Goal: Task Accomplishment & Management: Use online tool/utility

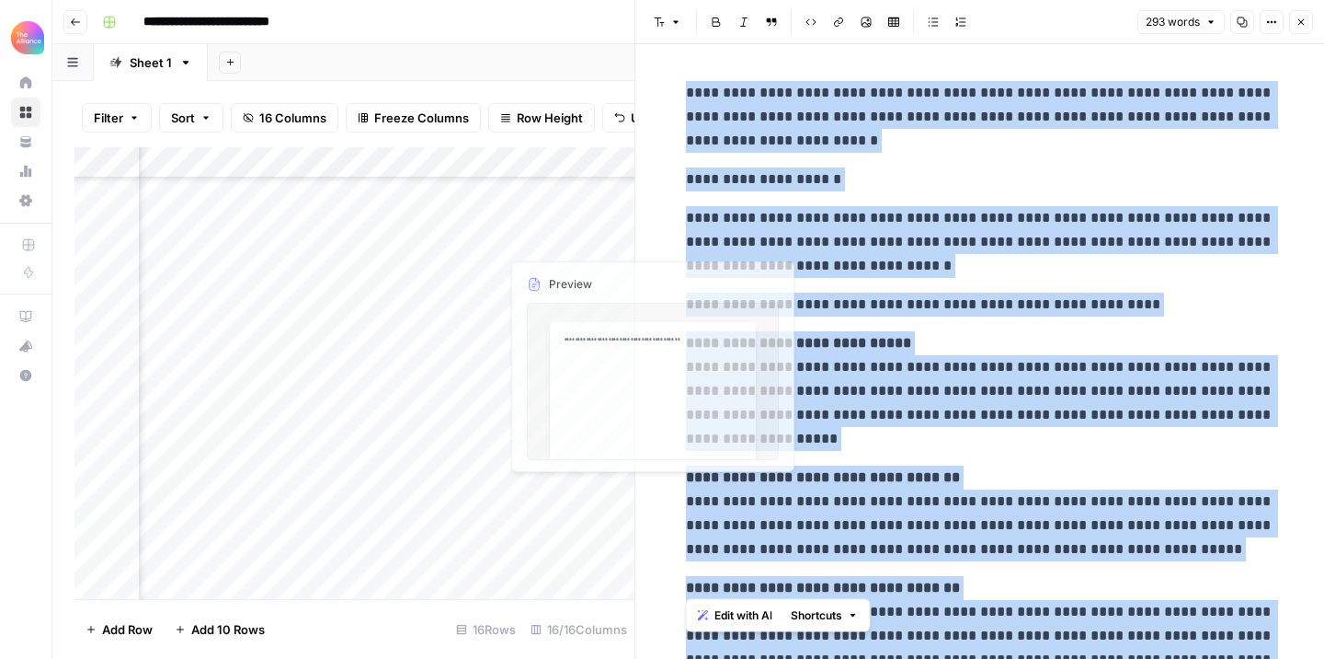
scroll to position [621, 0]
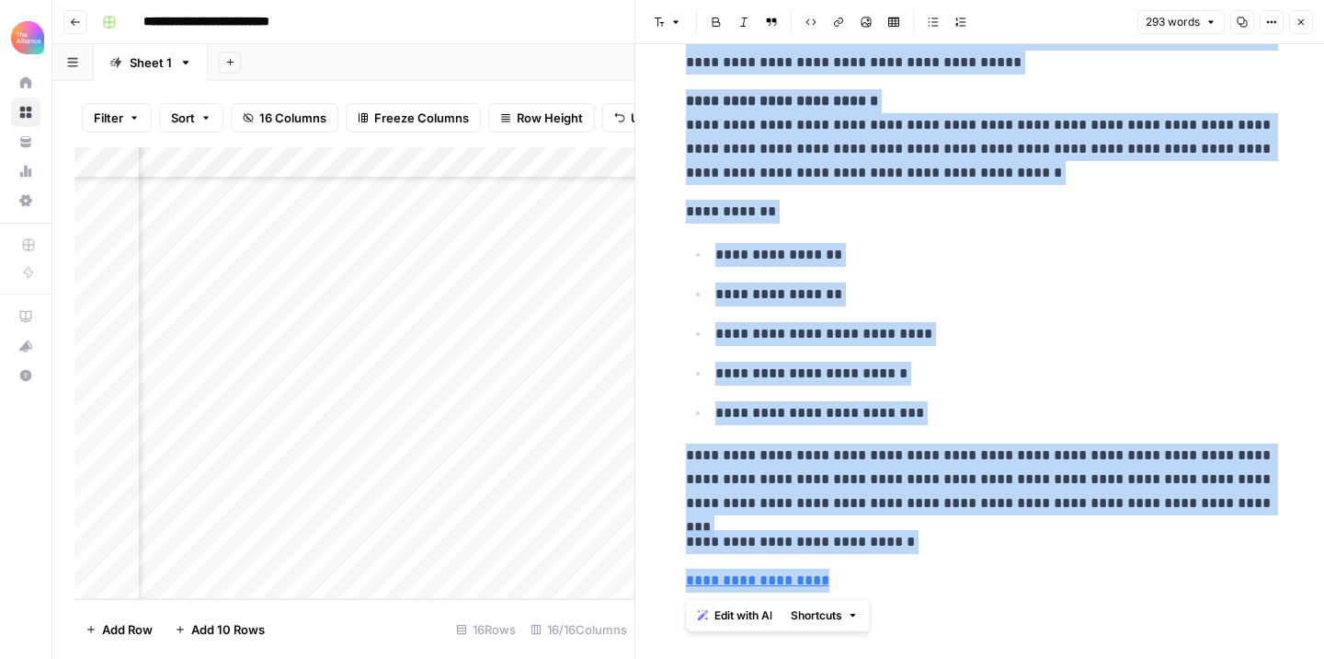
click at [1306, 18] on icon "button" at bounding box center [1301, 22] width 11 height 11
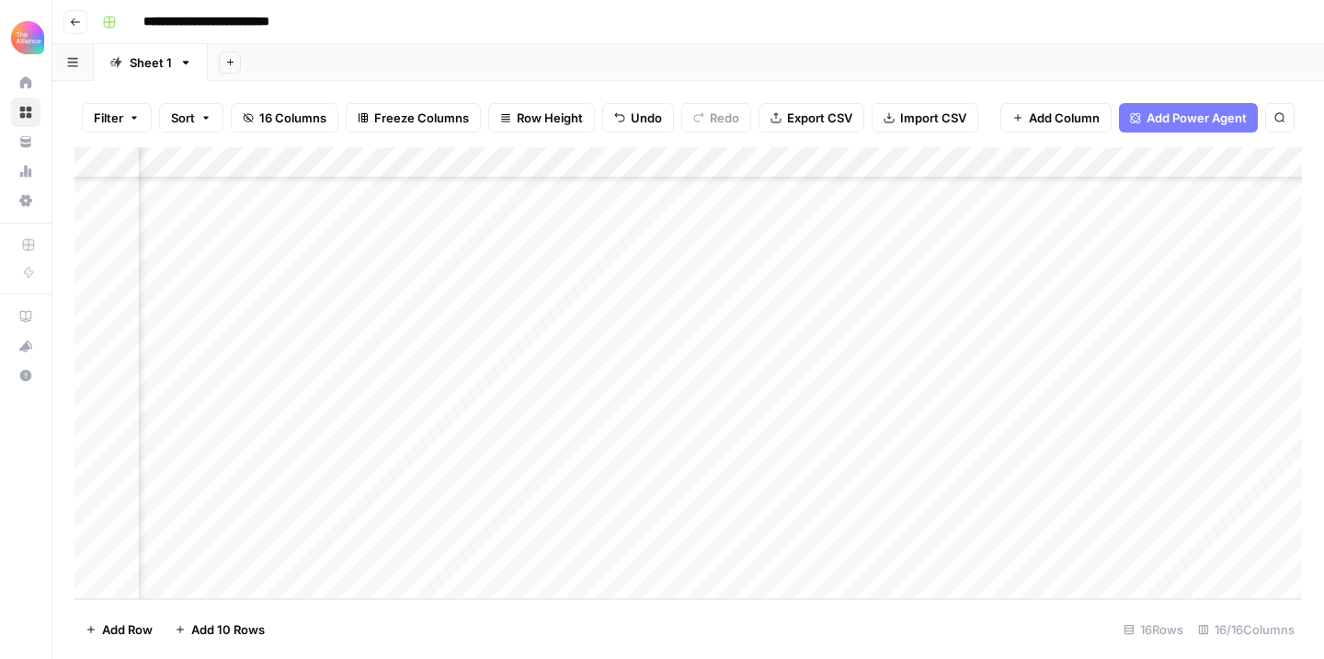
scroll to position [109, 0]
click at [258, 340] on div "Add Column" at bounding box center [689, 373] width 1228 height 452
click at [259, 332] on div "Add Column" at bounding box center [689, 373] width 1228 height 452
click at [259, 332] on textarea "**********" at bounding box center [285, 335] width 294 height 26
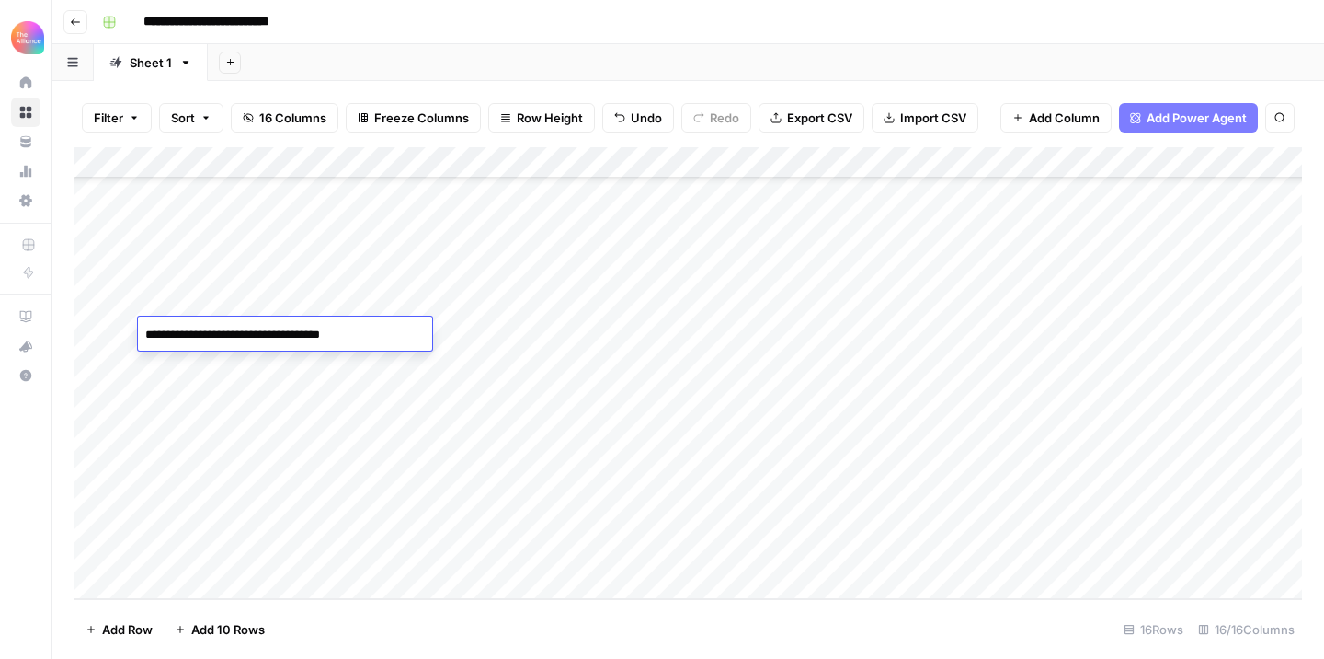
click at [259, 332] on textarea "**********" at bounding box center [285, 335] width 294 height 26
click at [177, 545] on div "Add Column" at bounding box center [689, 373] width 1228 height 452
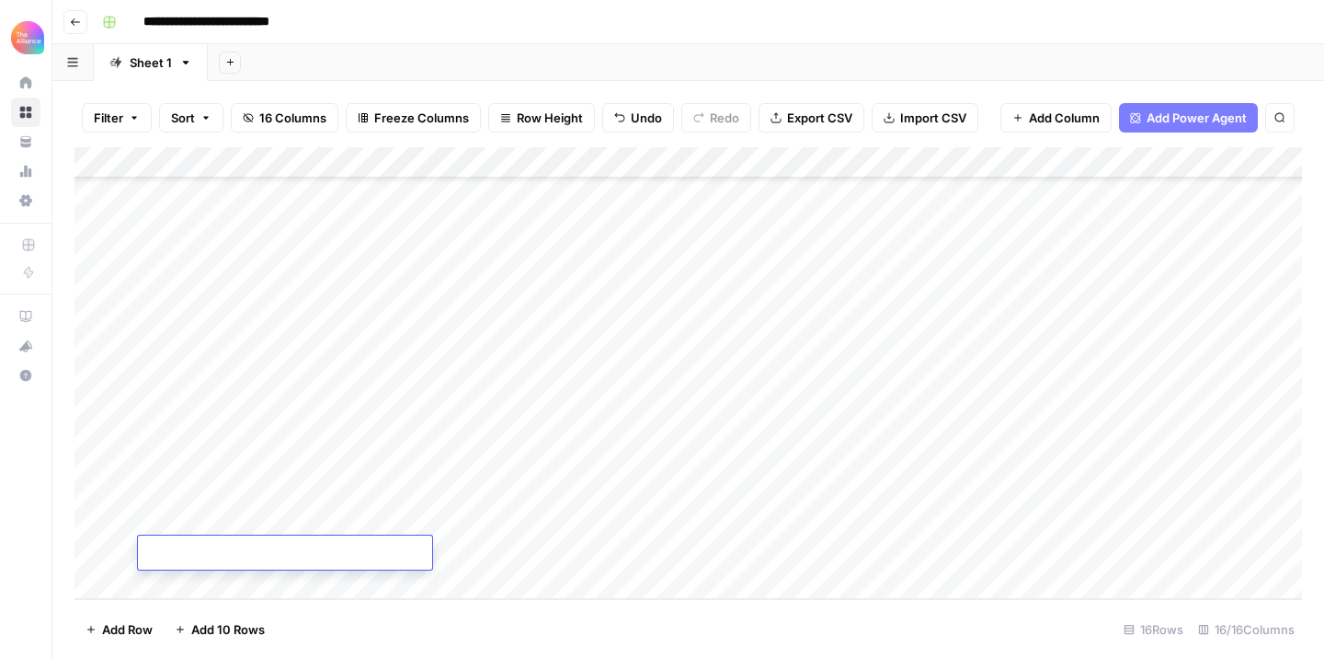
type textarea "**********"
click at [524, 548] on div "Add Column" at bounding box center [689, 373] width 1228 height 452
click at [410, 548] on div "Add Column" at bounding box center [689, 373] width 1228 height 452
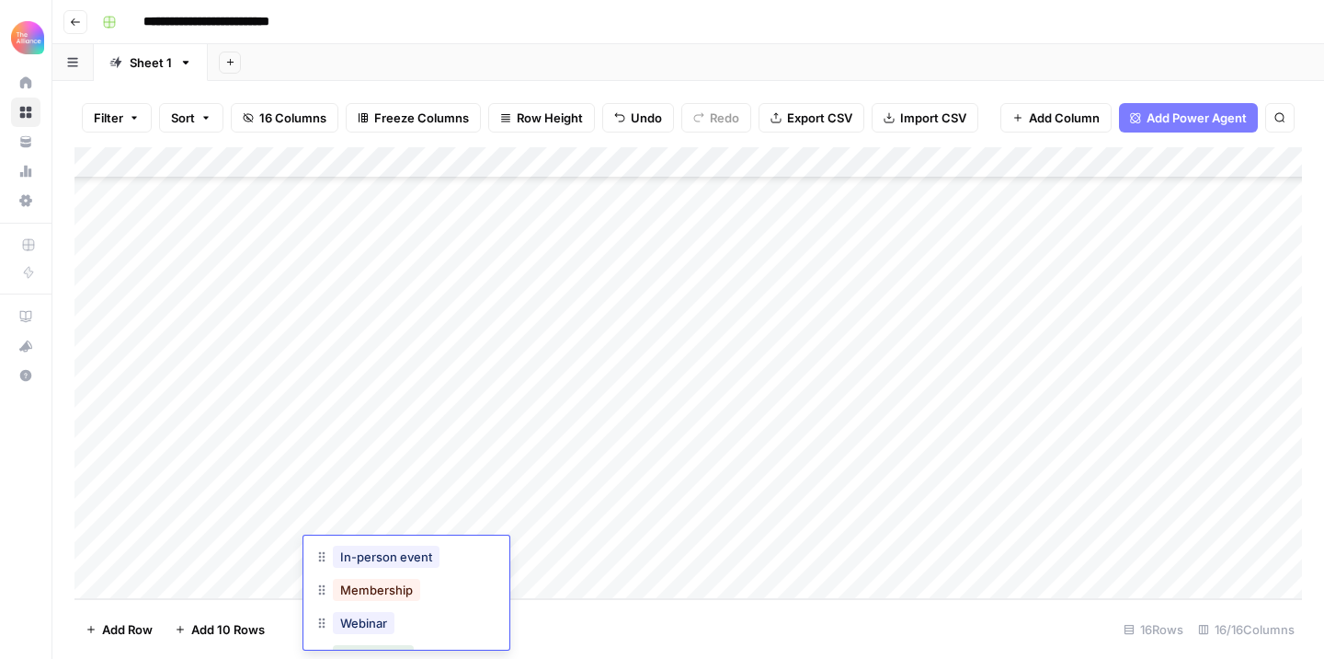
scroll to position [139, 0]
click at [409, 553] on button "In-person event" at bounding box center [386, 551] width 107 height 22
click at [534, 540] on div "Add Column" at bounding box center [689, 373] width 1228 height 452
click at [535, 551] on div "Add Column" at bounding box center [689, 373] width 1228 height 452
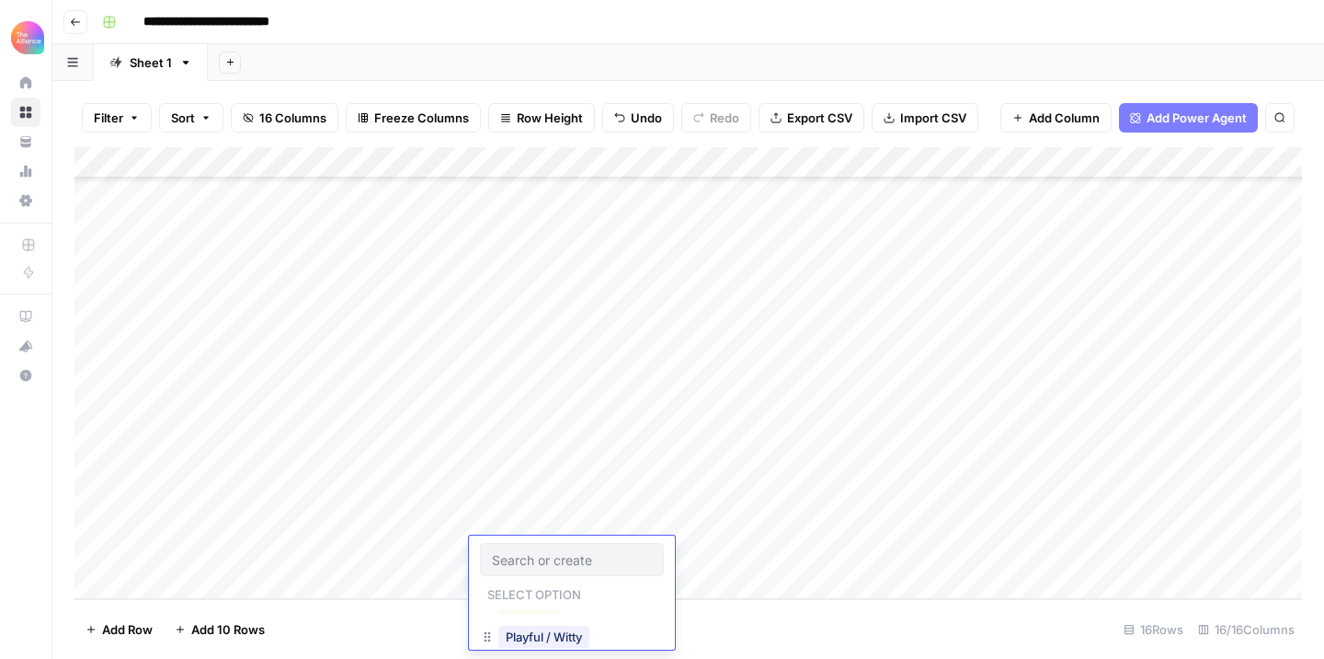
scroll to position [117, 0]
click at [536, 634] on button "Playful / Witty" at bounding box center [544, 639] width 91 height 22
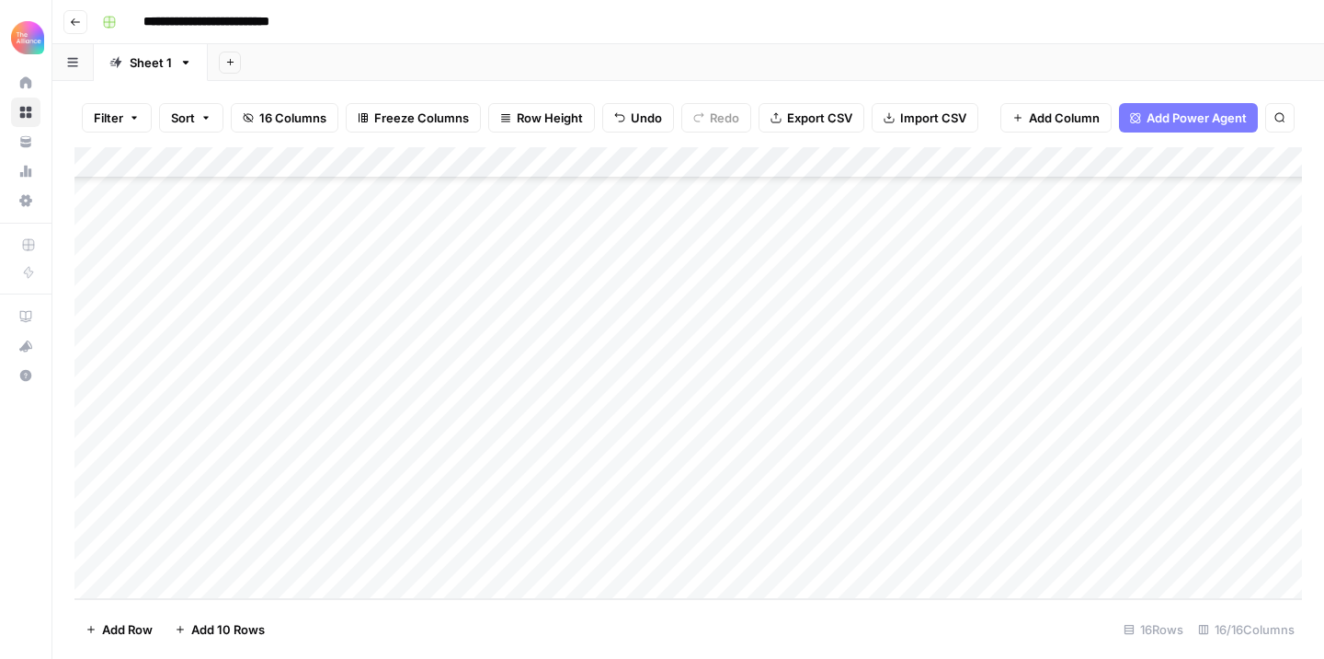
click at [716, 547] on div "Add Column" at bounding box center [689, 373] width 1228 height 452
click at [701, 549] on div "Add Column" at bounding box center [689, 373] width 1228 height 452
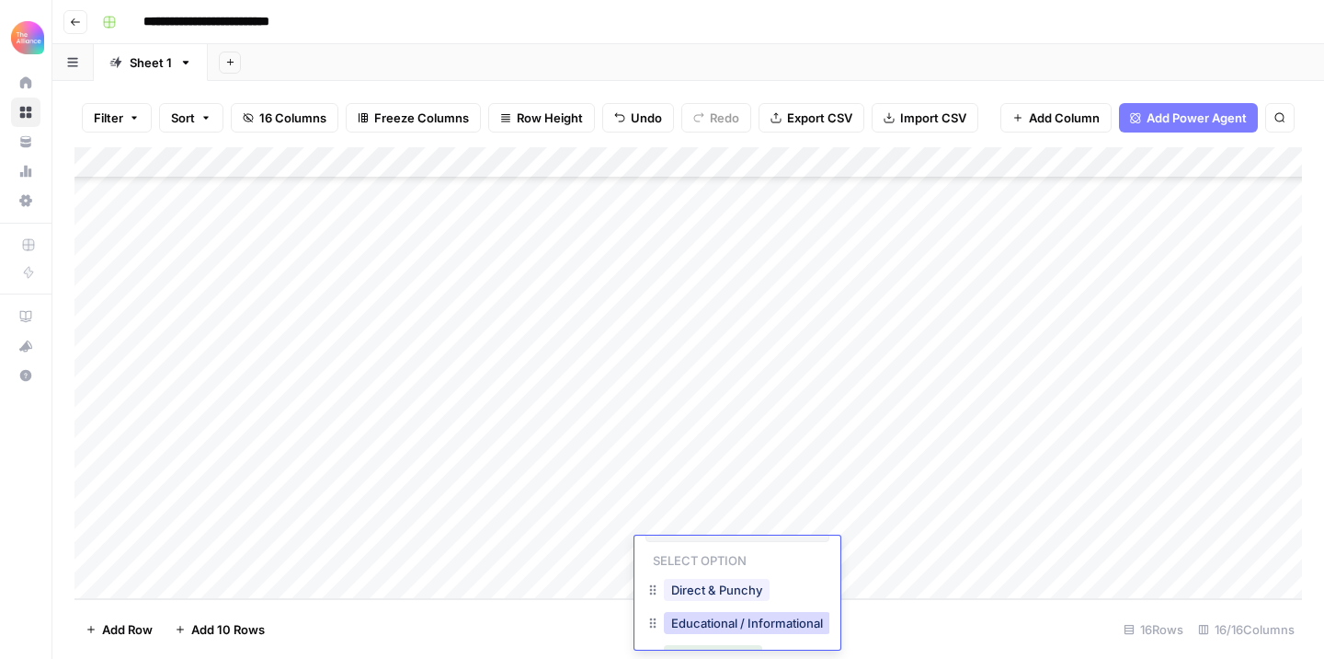
scroll to position [44, 0]
click at [746, 583] on button "Direct & Punchy" at bounding box center [717, 579] width 106 height 22
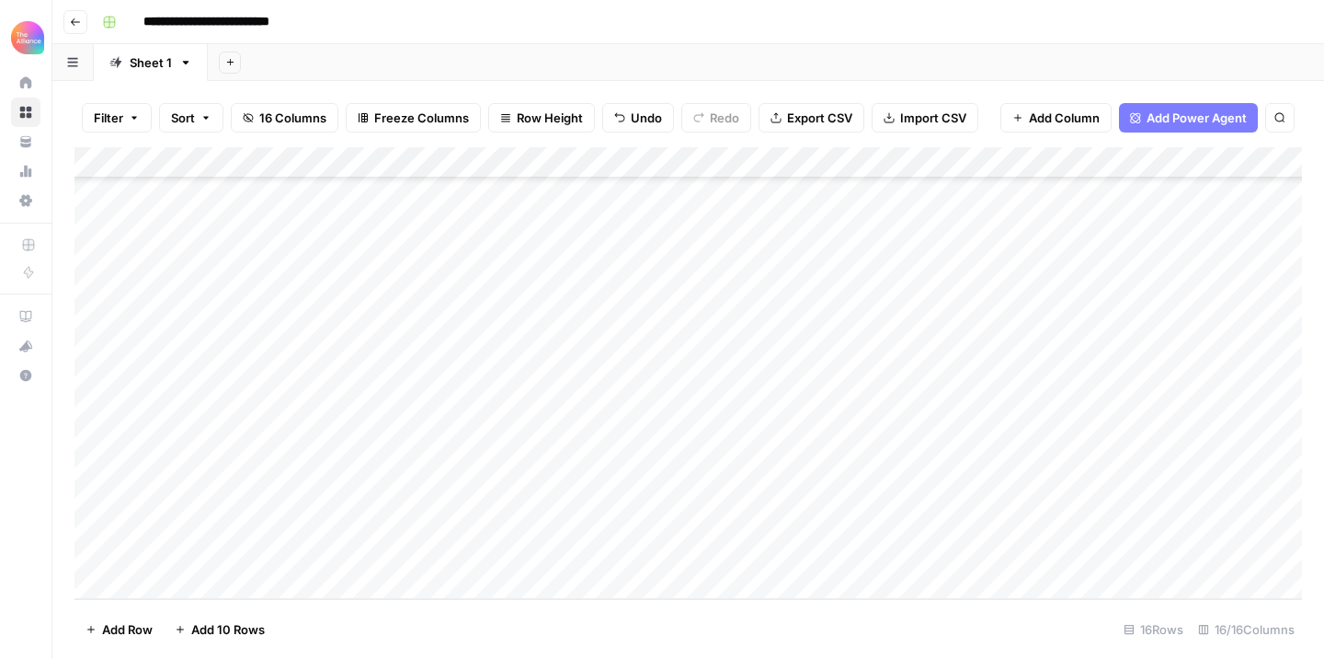
click at [840, 534] on div "Add Column" at bounding box center [689, 373] width 1228 height 452
click at [840, 547] on div "Add Column" at bounding box center [689, 373] width 1228 height 452
click at [872, 606] on button "Promo-led" at bounding box center [867, 613] width 75 height 22
click at [1017, 574] on div "Add Column" at bounding box center [689, 373] width 1228 height 452
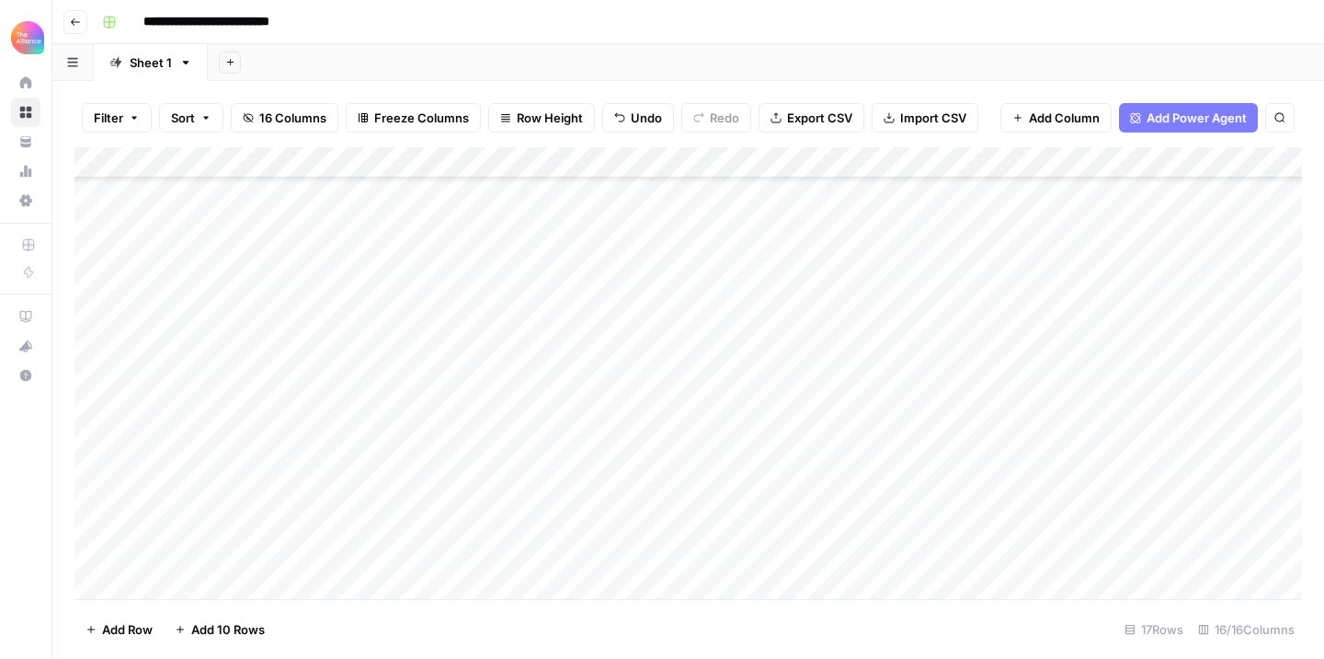
scroll to position [141, 0]
click at [1017, 552] on div "Add Column" at bounding box center [689, 373] width 1228 height 452
click at [1016, 525] on div "Add Column" at bounding box center [689, 373] width 1228 height 452
click at [1164, 520] on div "Add Column" at bounding box center [689, 373] width 1228 height 452
click at [1072, 515] on div "Add Column" at bounding box center [689, 373] width 1228 height 452
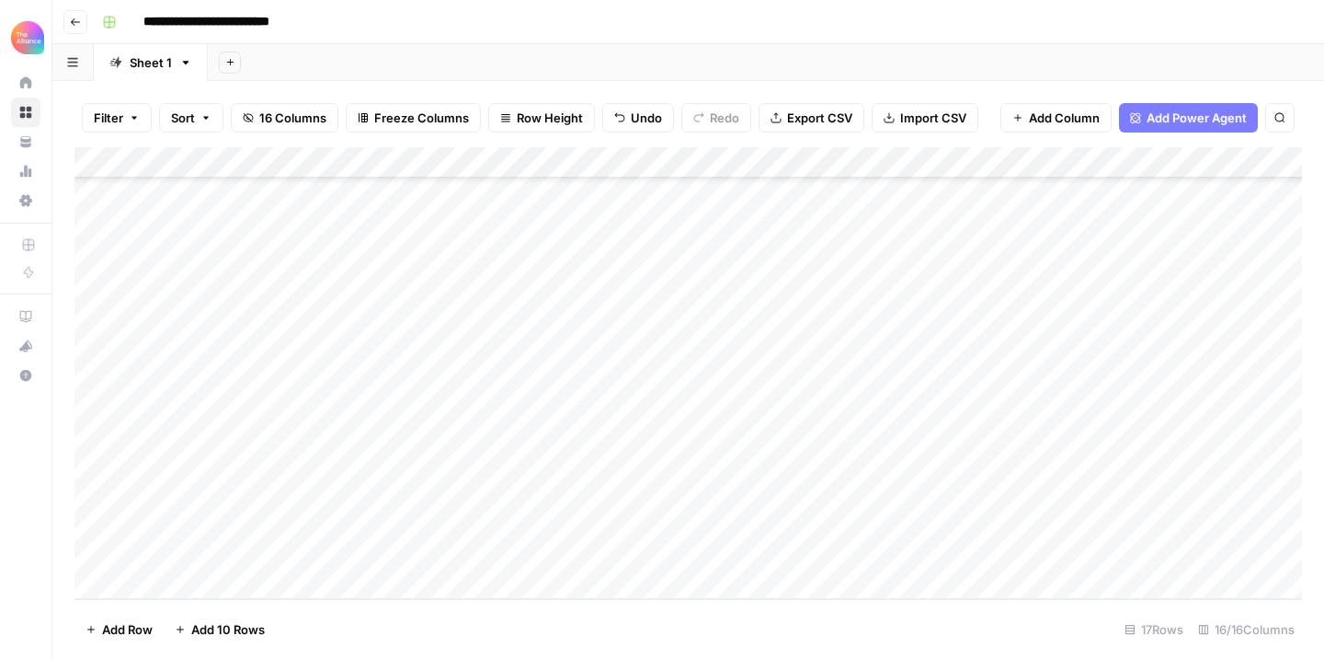
click at [1187, 517] on div "Add Column" at bounding box center [689, 373] width 1228 height 452
click at [1032, 510] on div "Add Column" at bounding box center [689, 373] width 1228 height 452
click at [1037, 586] on div "Add Column" at bounding box center [689, 373] width 1228 height 452
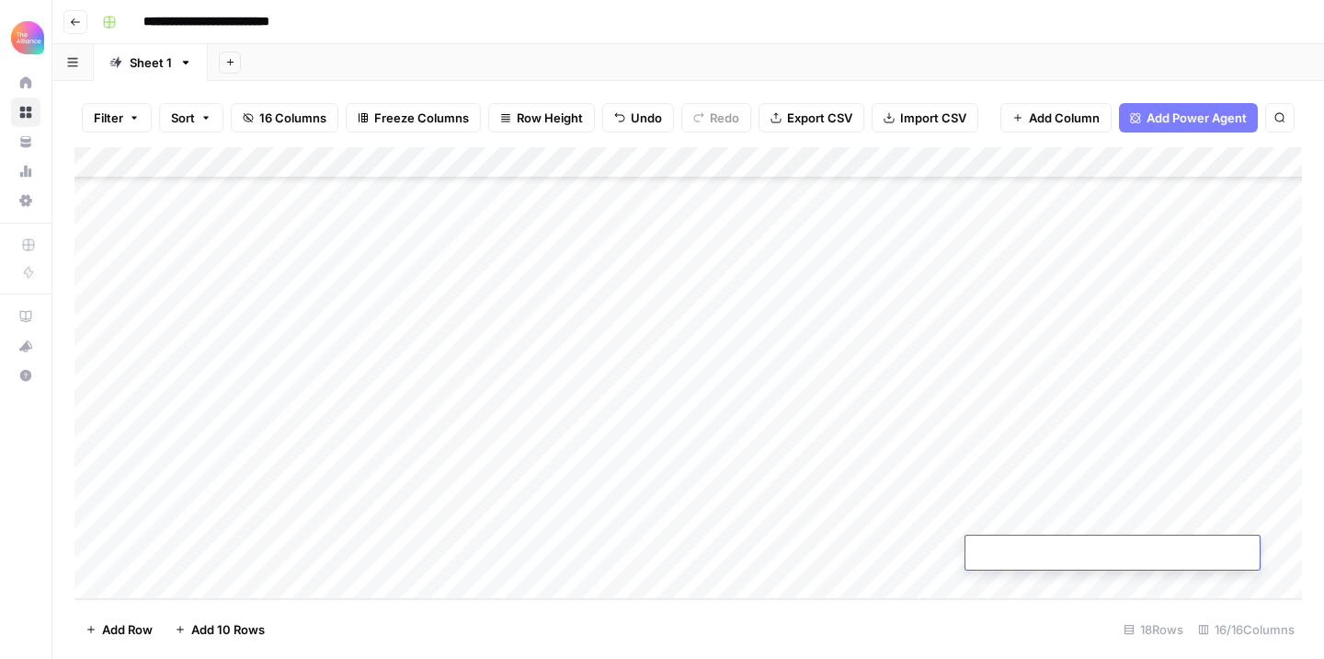
click at [1181, 482] on div "Add Column" at bounding box center [689, 373] width 1228 height 452
click at [1175, 484] on div "Add Column" at bounding box center [689, 373] width 1228 height 452
paste textarea "**********"
type textarea "**********"
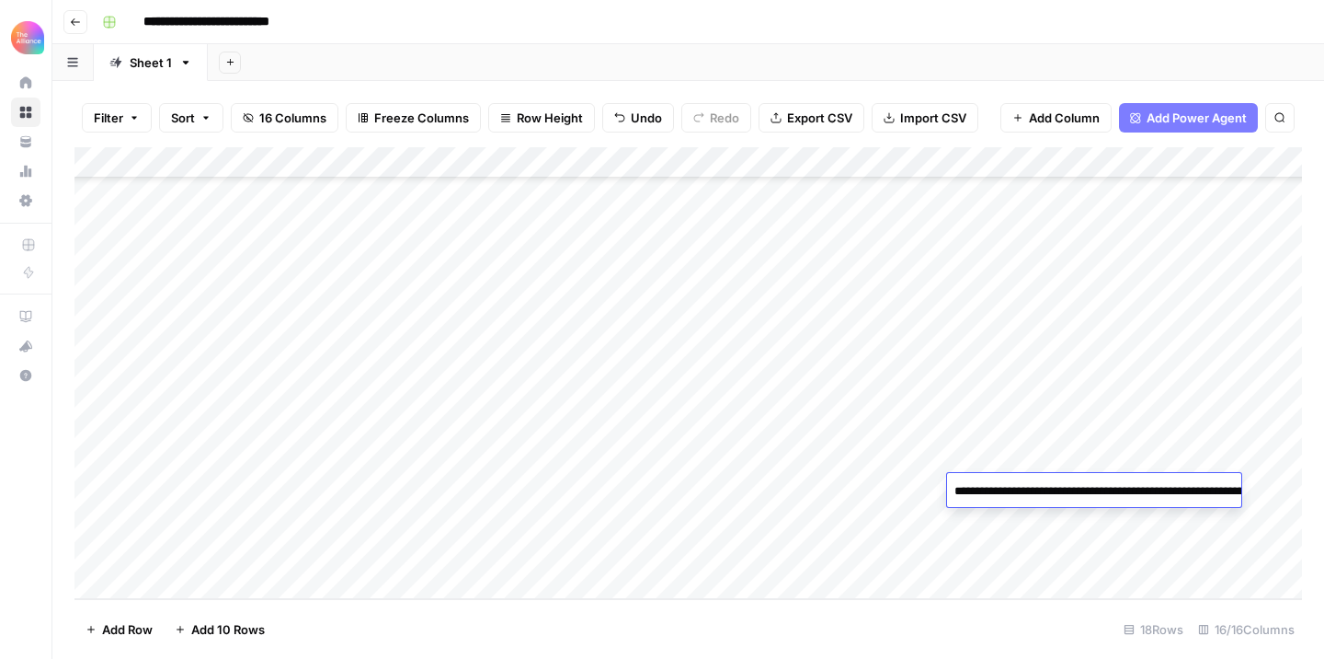
click at [1074, 545] on div "Add Column" at bounding box center [689, 373] width 1228 height 452
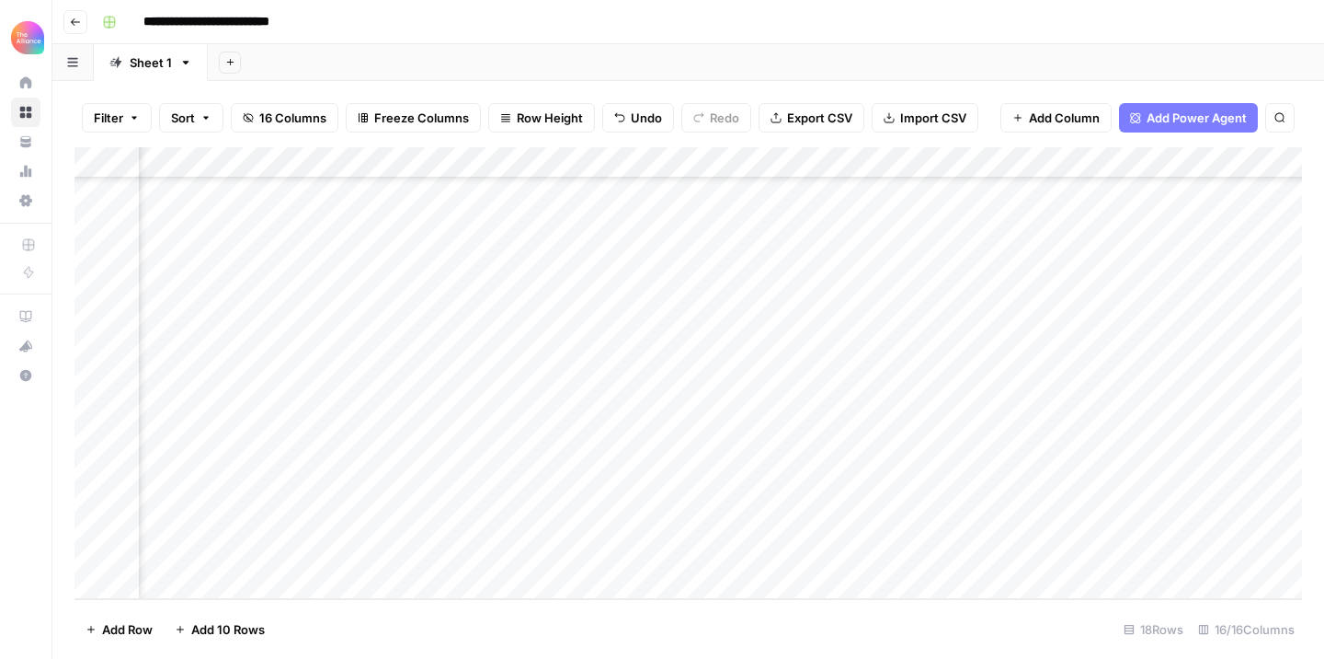
scroll to position [172, 578]
click at [999, 276] on div "Add Column" at bounding box center [689, 373] width 1228 height 452
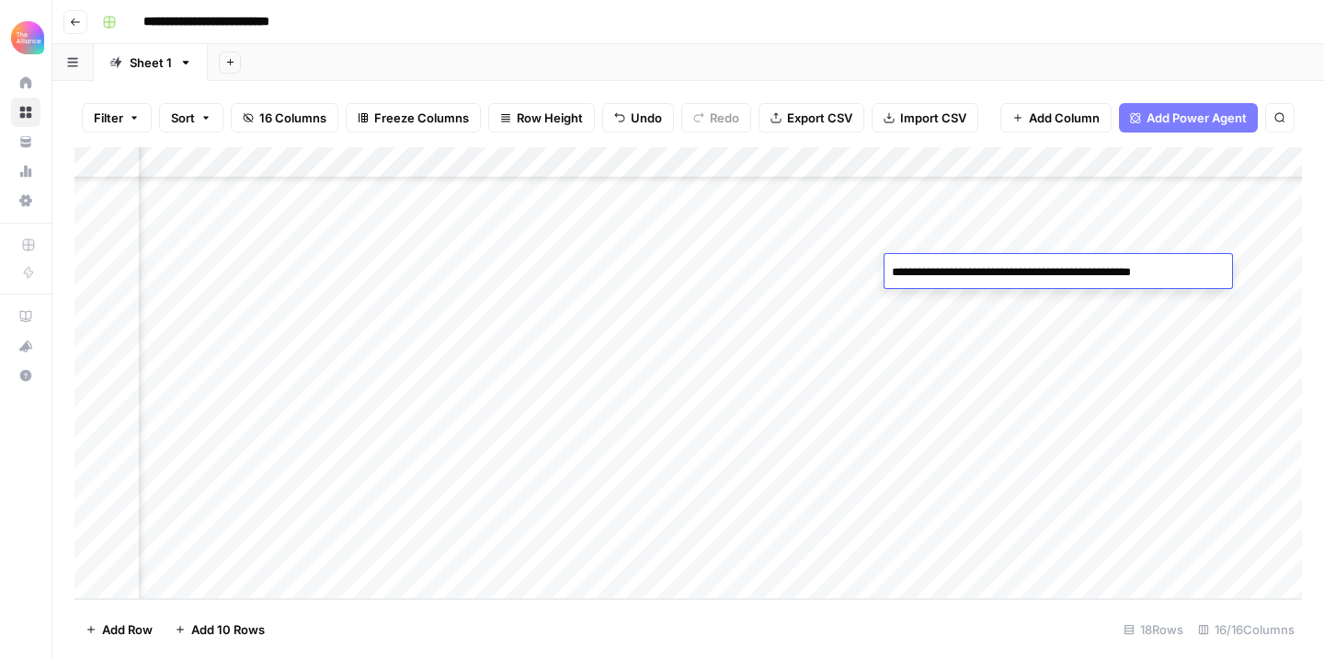
click at [999, 276] on textarea "**********" at bounding box center [1037, 272] width 304 height 26
click at [955, 482] on div "Add Column" at bounding box center [689, 373] width 1228 height 452
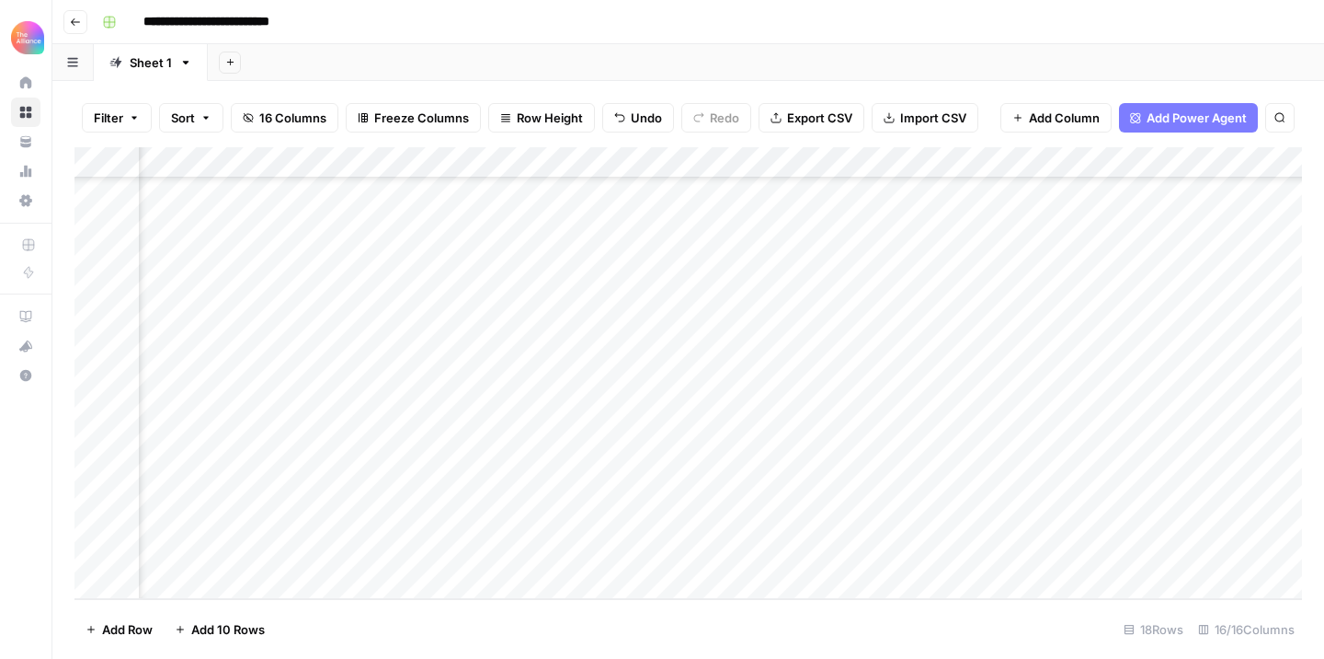
click at [1133, 493] on div "Add Column" at bounding box center [689, 373] width 1228 height 452
click at [226, 350] on div "Add Column" at bounding box center [689, 373] width 1228 height 452
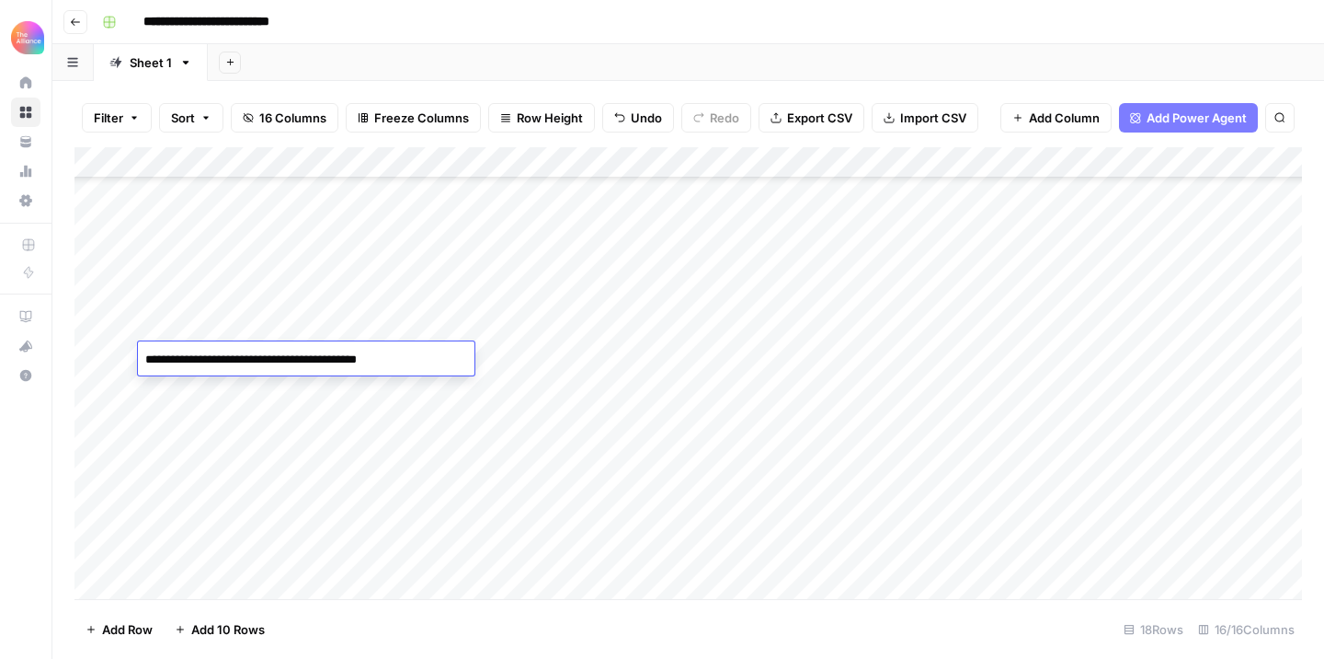
click at [226, 350] on textarea "**********" at bounding box center [285, 360] width 294 height 26
click at [196, 525] on div "Add Column" at bounding box center [689, 373] width 1228 height 452
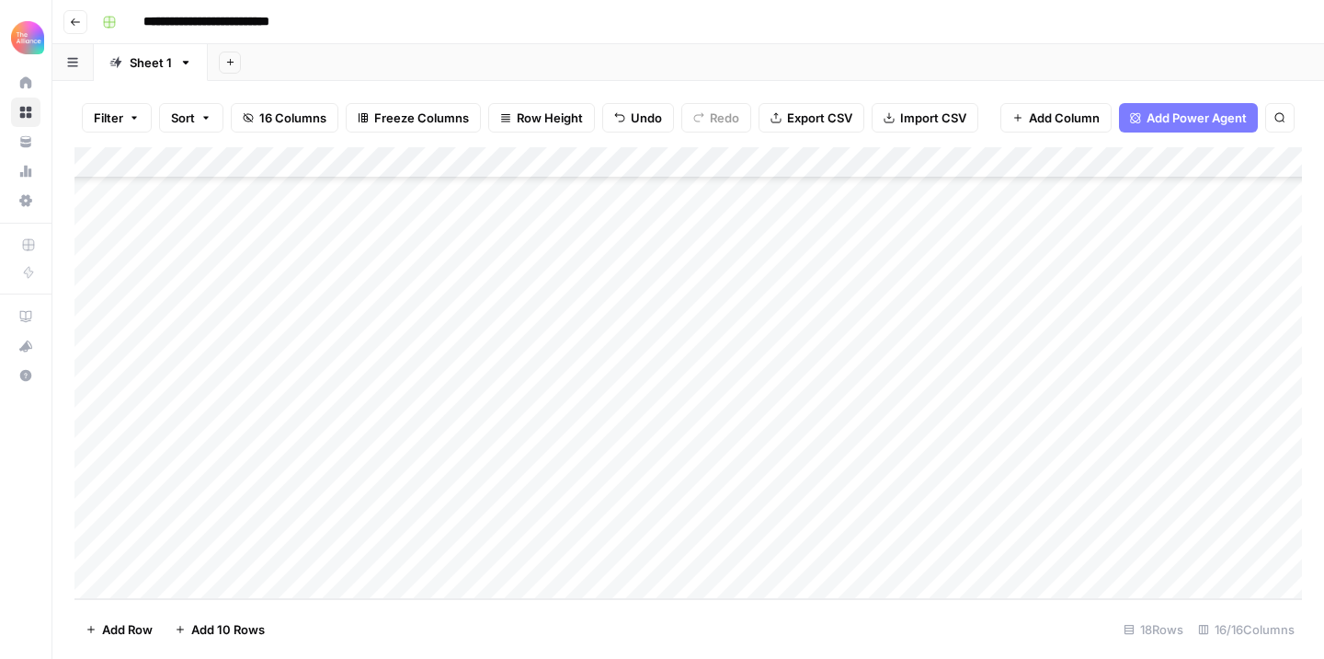
click at [196, 525] on div "Add Column" at bounding box center [689, 373] width 1228 height 452
type textarea "**********"
click at [505, 524] on div "Add Column" at bounding box center [689, 373] width 1228 height 452
click at [431, 520] on div "Add Column" at bounding box center [689, 373] width 1228 height 452
click at [418, 520] on div "Add Column" at bounding box center [689, 373] width 1228 height 452
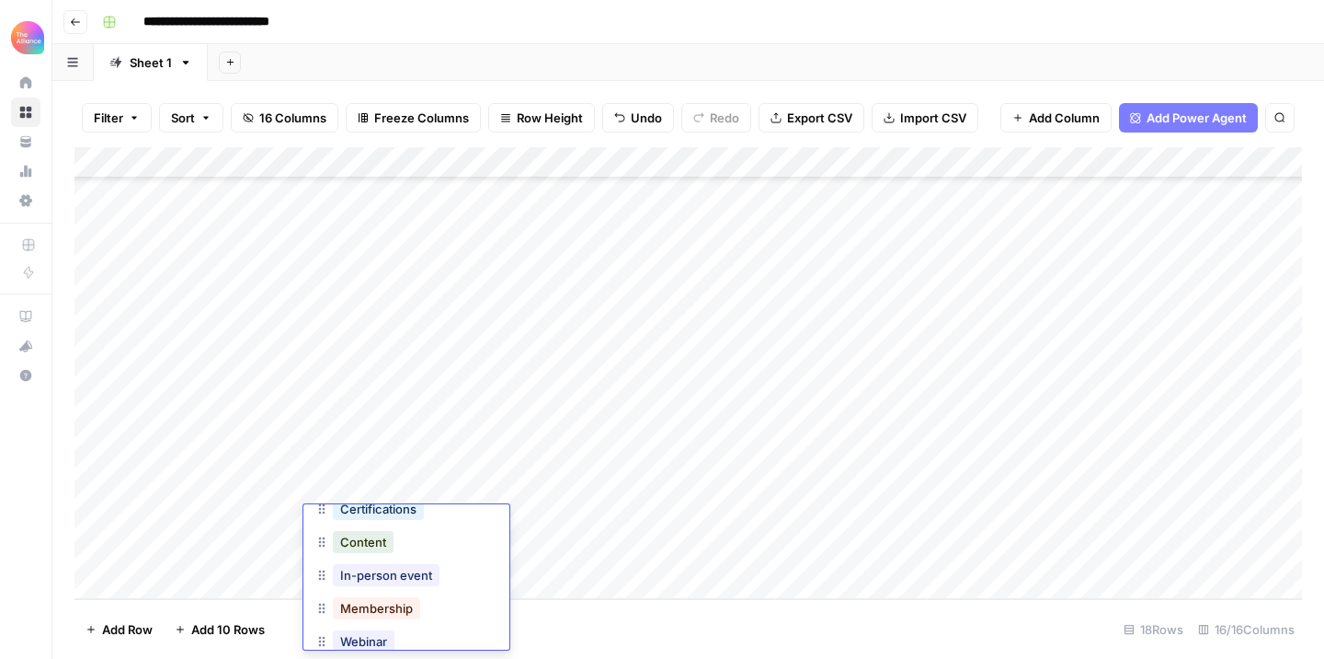
scroll to position [86, 0]
click at [407, 562] on button "In-person event" at bounding box center [386, 572] width 107 height 22
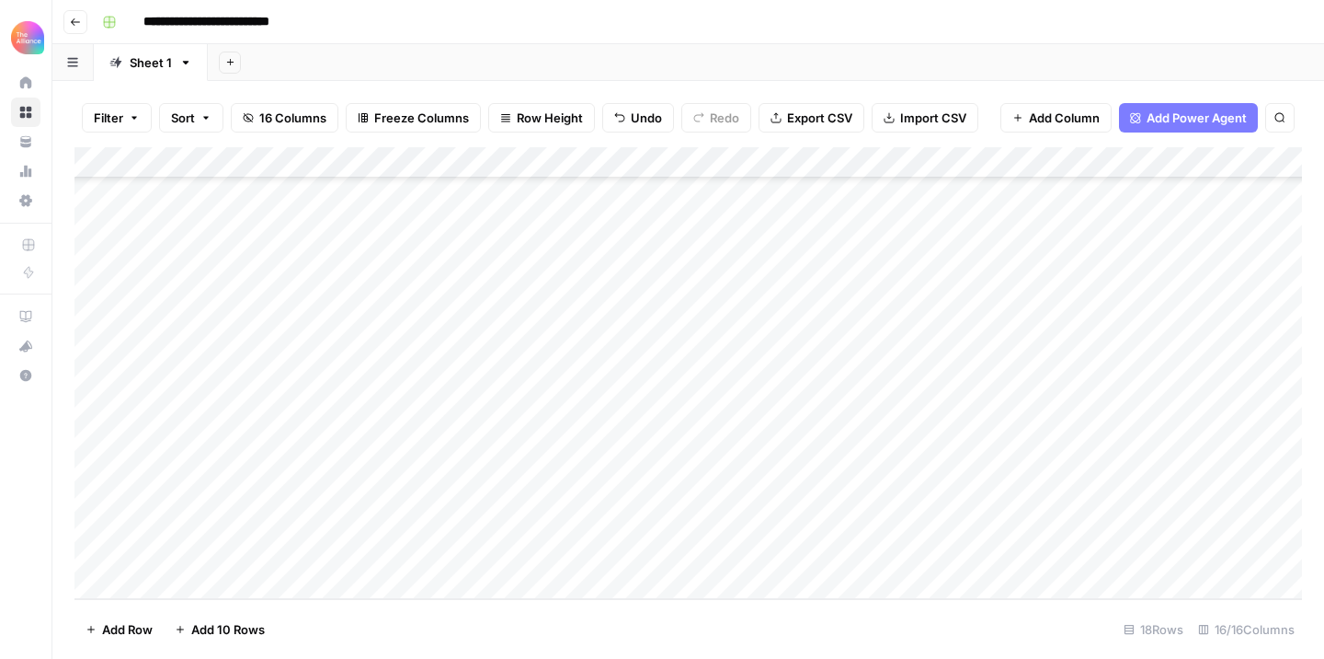
click at [535, 510] on div "Add Column" at bounding box center [689, 373] width 1228 height 452
click at [527, 532] on div "Add Column" at bounding box center [689, 373] width 1228 height 452
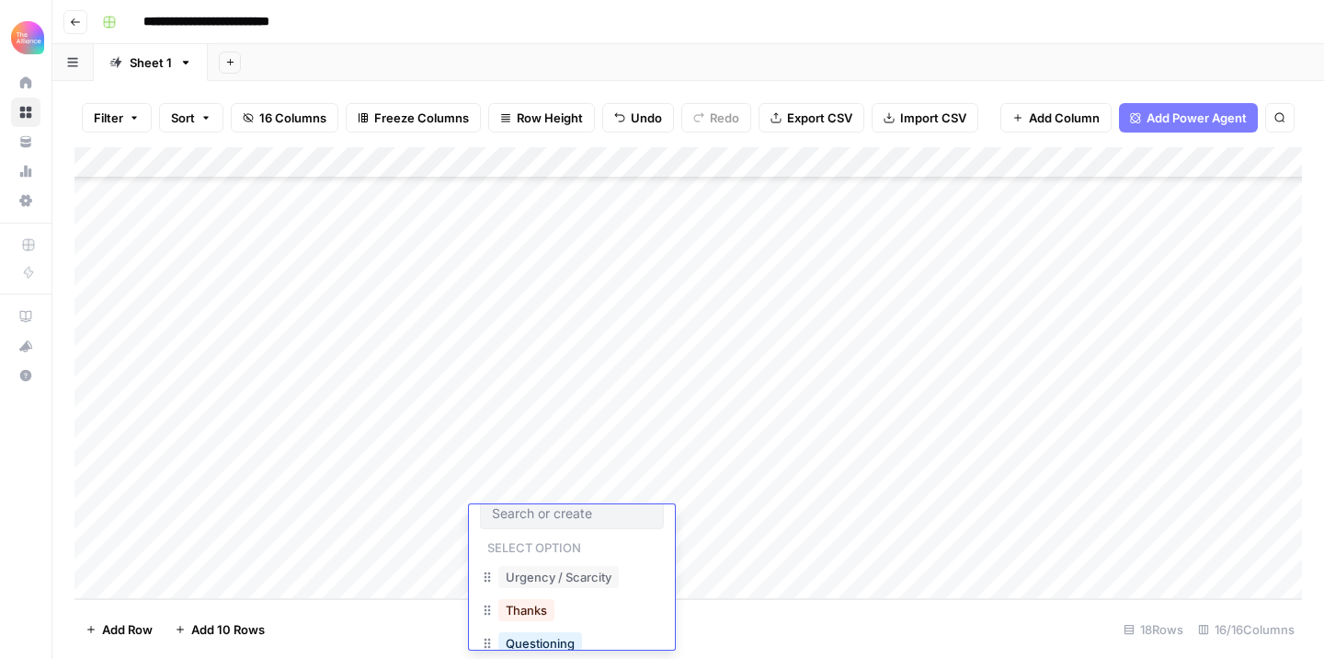
scroll to position [11, 0]
click at [544, 581] on button "Urgency / Scarcity" at bounding box center [559, 581] width 120 height 22
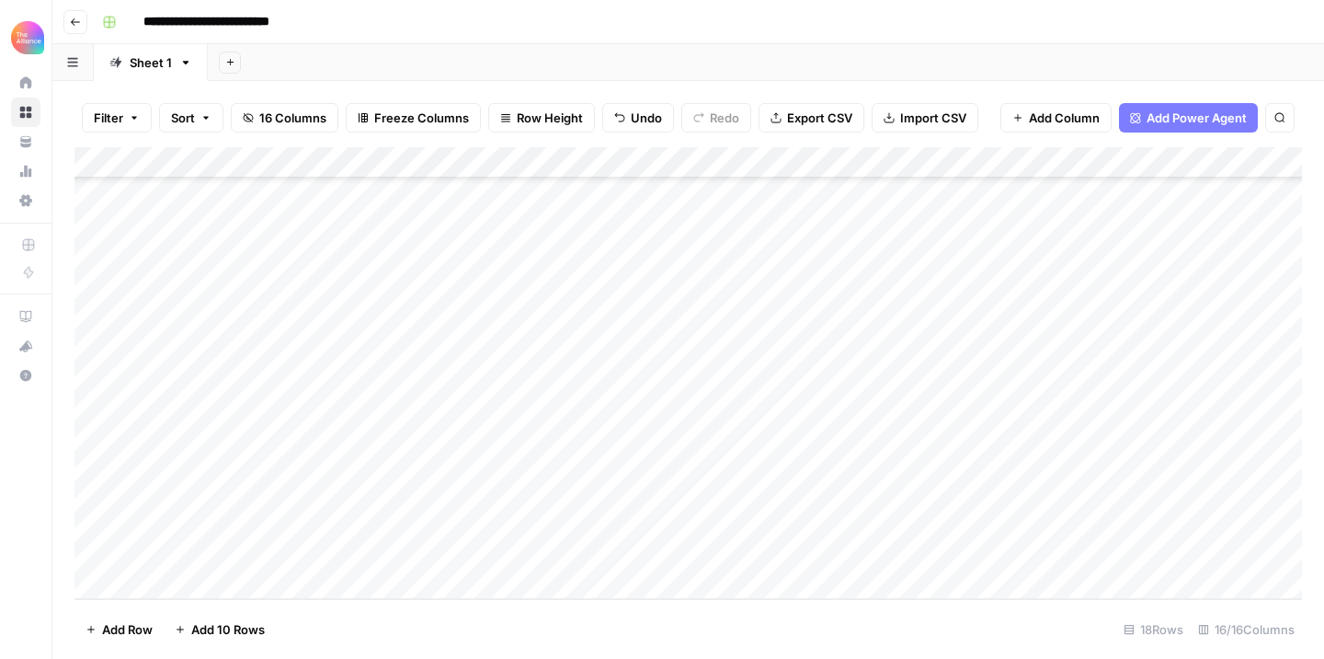
click at [696, 517] on div "Add Column" at bounding box center [689, 373] width 1228 height 452
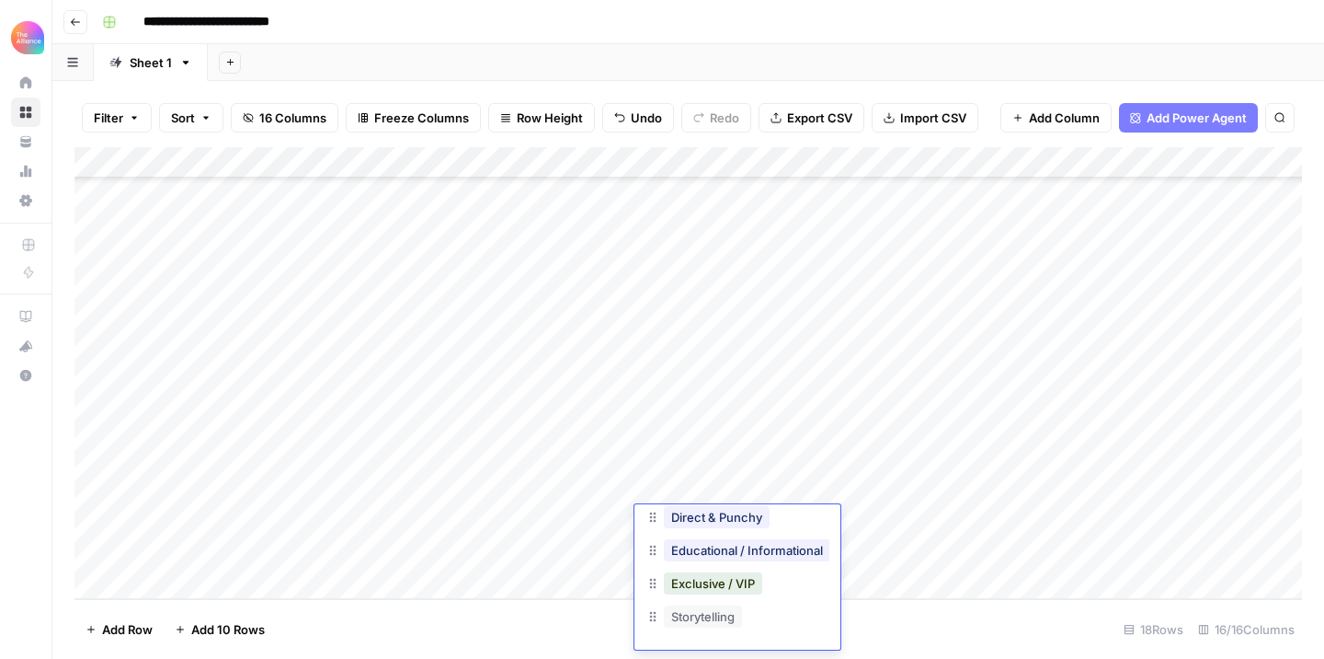
scroll to position [74, 0]
click at [698, 588] on button "Exclusive / VIP" at bounding box center [713, 585] width 98 height 22
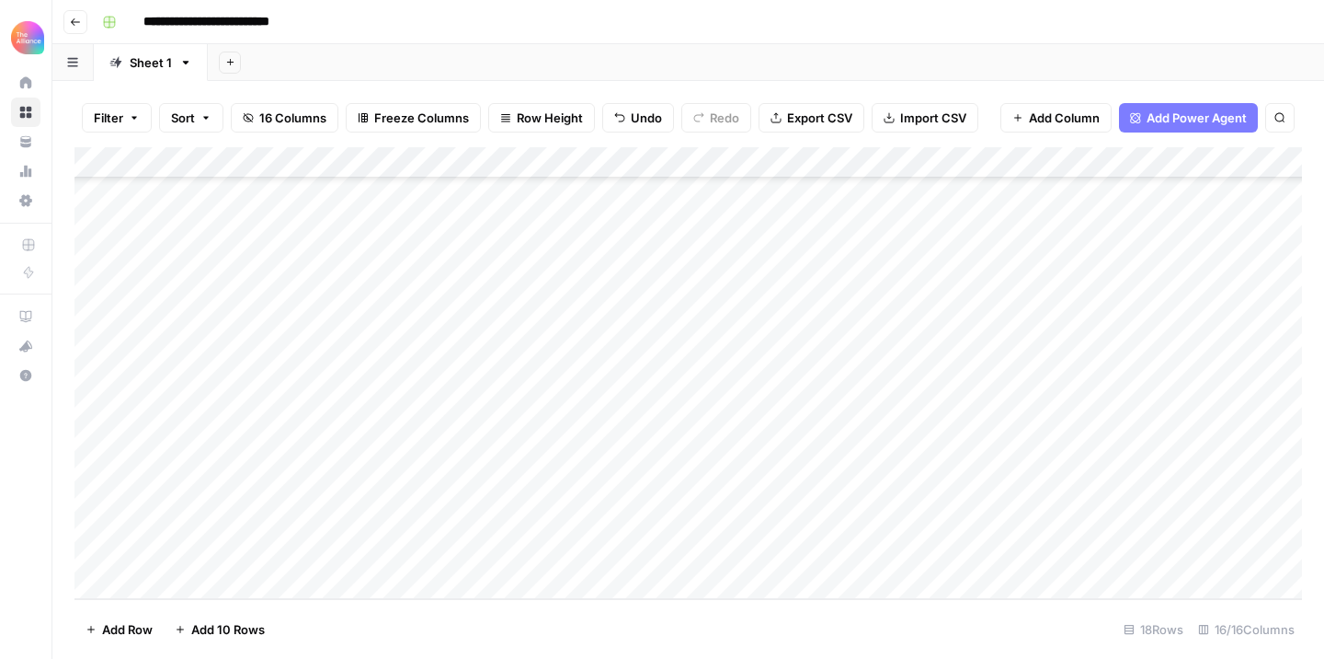
click at [879, 513] on div "Add Column" at bounding box center [689, 373] width 1228 height 452
click at [875, 524] on div "Add Column" at bounding box center [689, 373] width 1228 height 452
click at [863, 625] on button "Promo-led" at bounding box center [867, 625] width 75 height 22
click at [1046, 527] on div "Add Column" at bounding box center [689, 373] width 1228 height 452
click at [1195, 520] on div "Add Column" at bounding box center [689, 373] width 1228 height 452
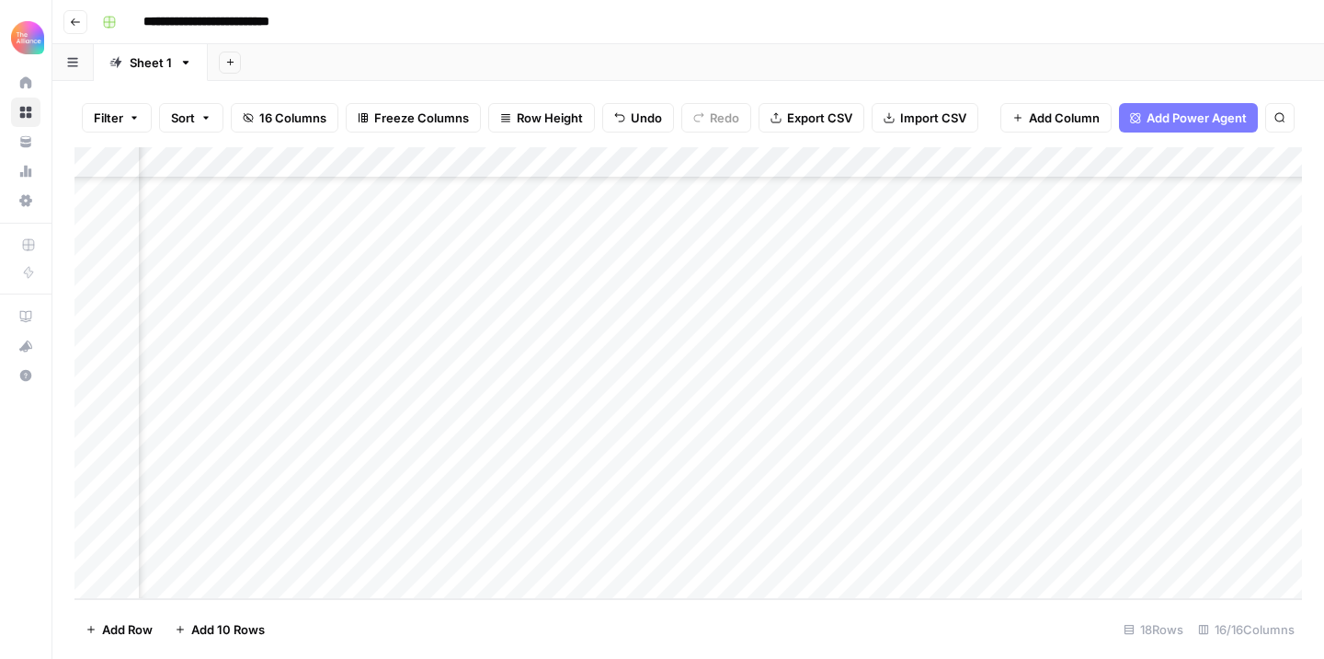
scroll to position [172, 441]
click at [1140, 481] on div "Add Column" at bounding box center [689, 373] width 1228 height 452
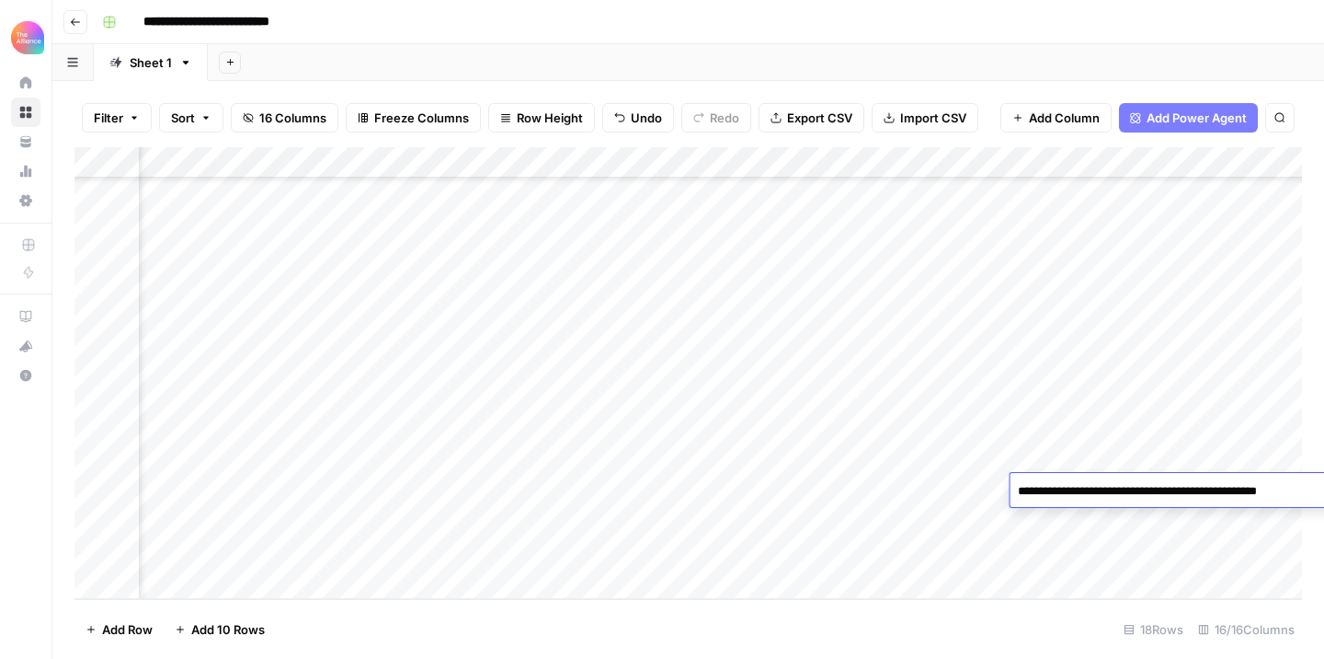
click at [1118, 516] on div "Add Column" at bounding box center [689, 373] width 1228 height 452
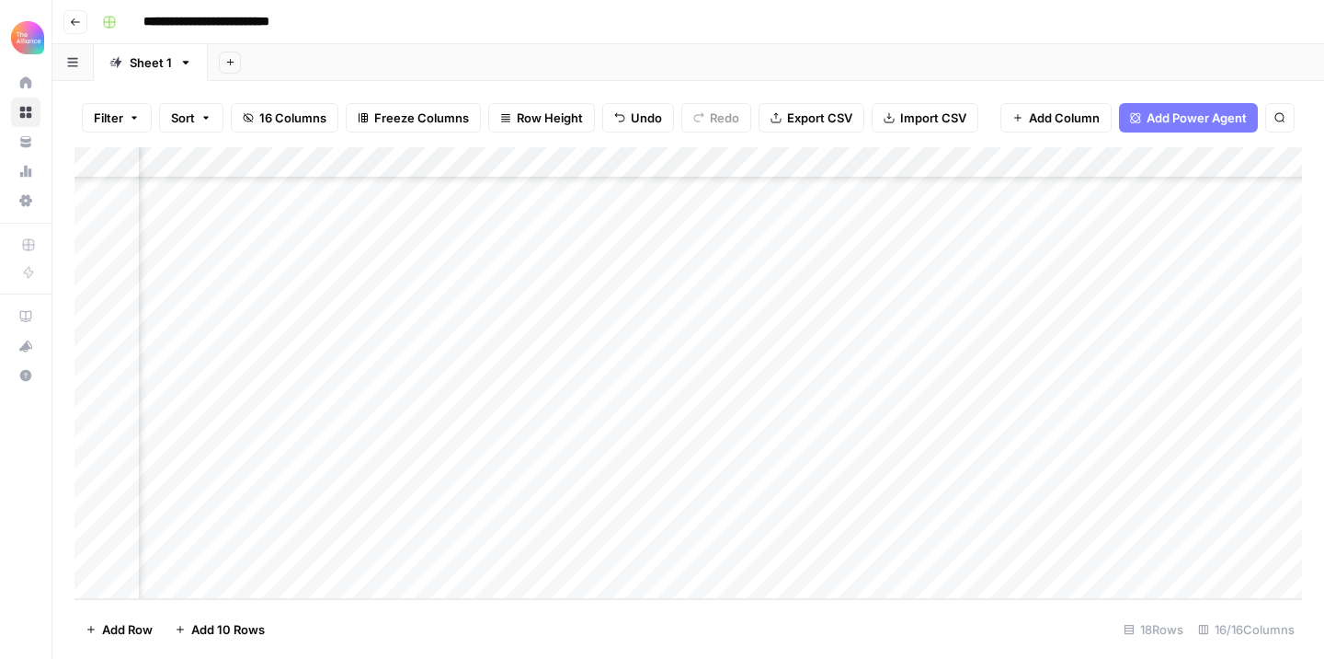
scroll to position [172, 633]
click at [1063, 514] on div "Add Column" at bounding box center [689, 373] width 1228 height 452
click at [853, 491] on div "Add Column" at bounding box center [689, 373] width 1228 height 452
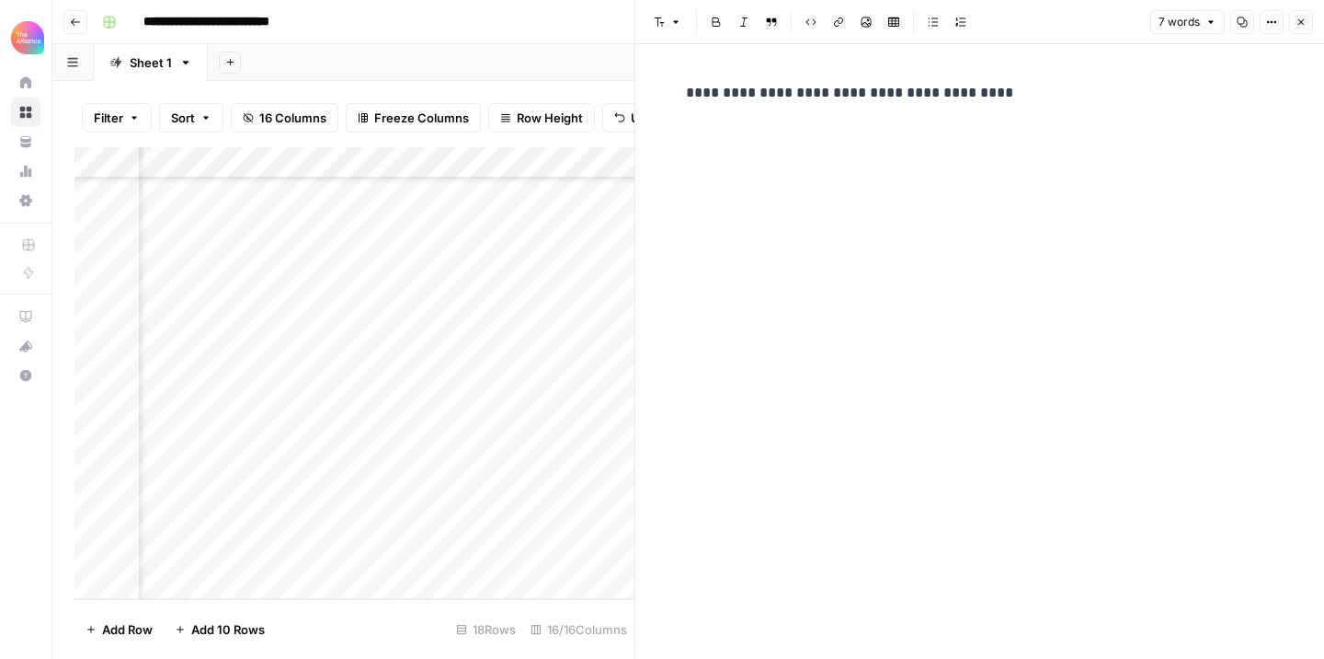
click at [807, 89] on p "**********" at bounding box center [980, 93] width 589 height 24
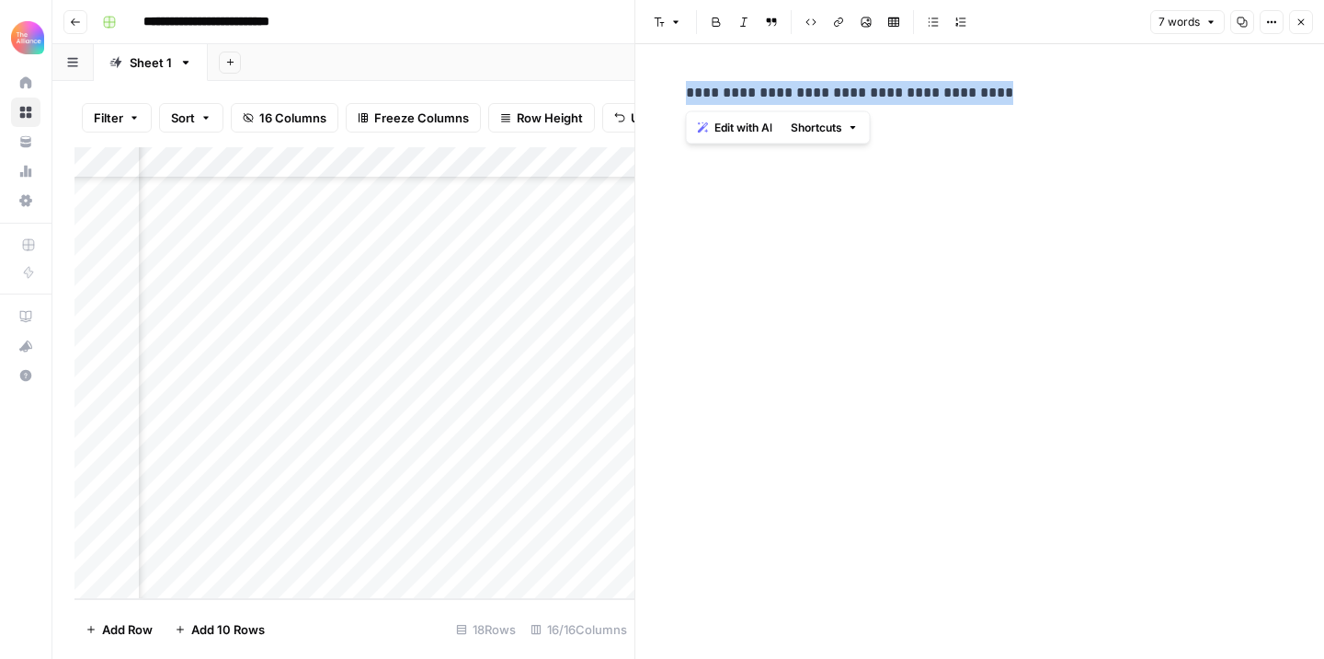
copy p "**********"
click at [1308, 19] on button "Close" at bounding box center [1302, 22] width 24 height 24
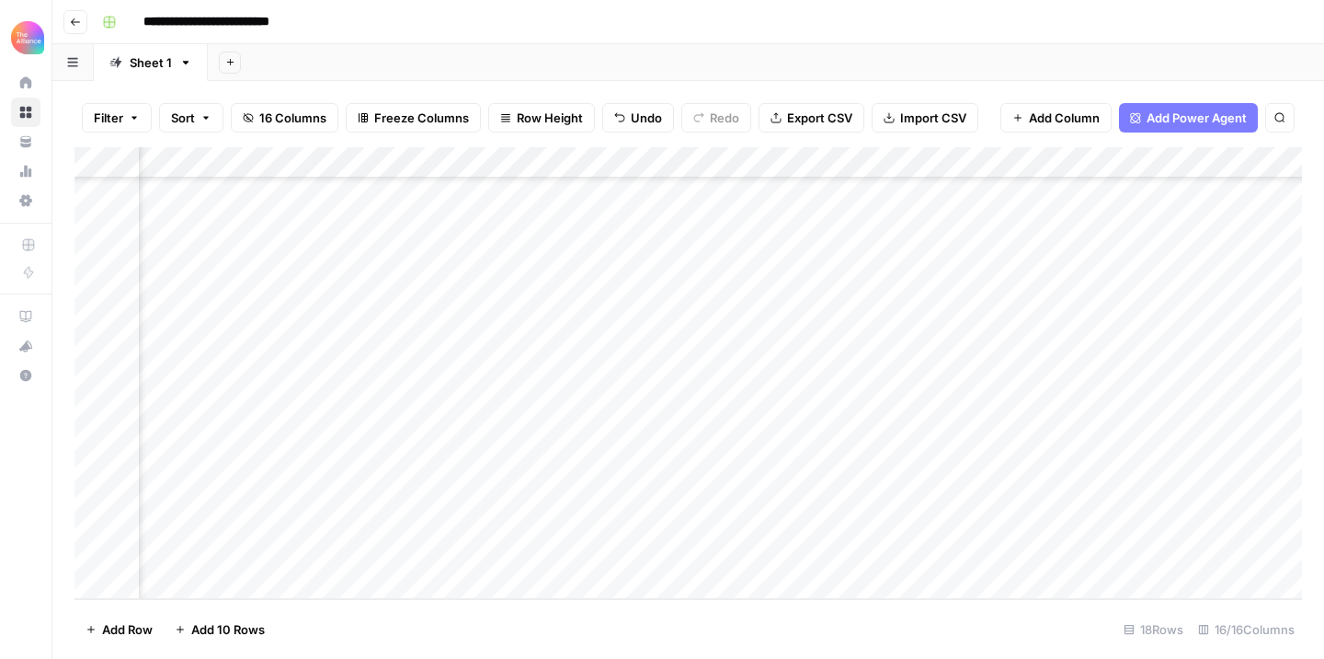
scroll to position [172, 1172]
click at [852, 501] on div "Add Column" at bounding box center [689, 373] width 1228 height 452
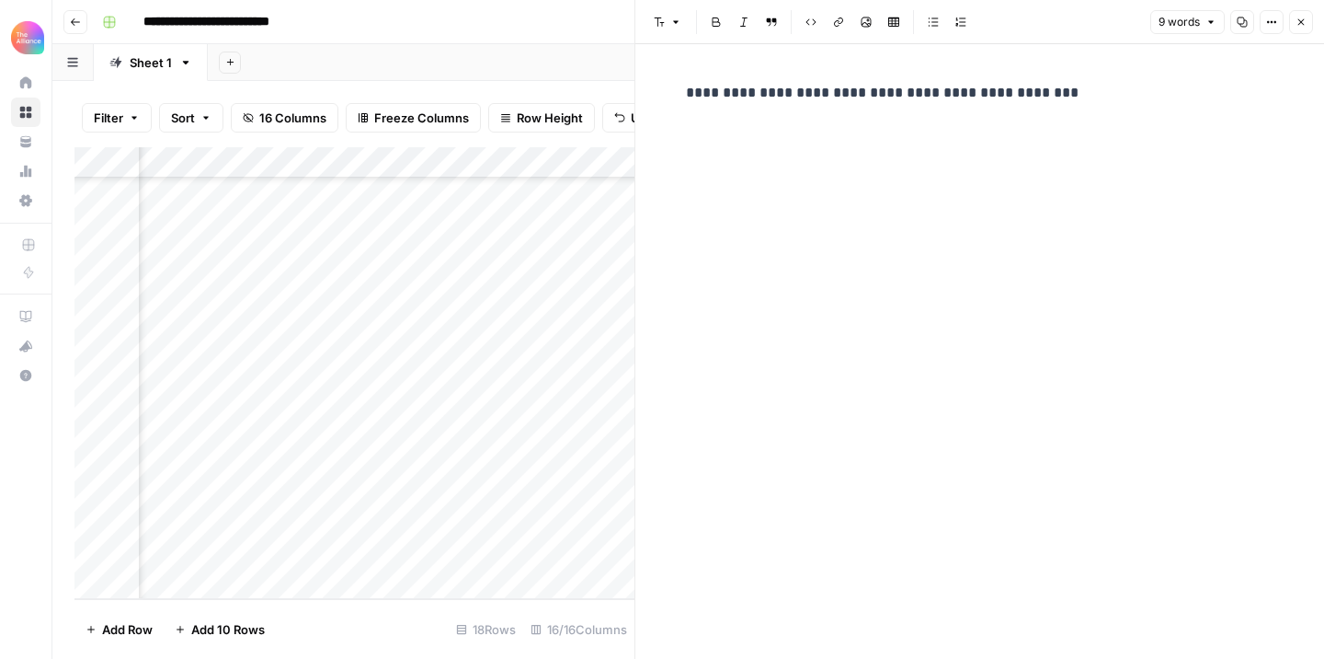
click at [865, 99] on p "**********" at bounding box center [980, 93] width 589 height 24
copy p "**********"
click at [1309, 19] on button "Close" at bounding box center [1302, 22] width 24 height 24
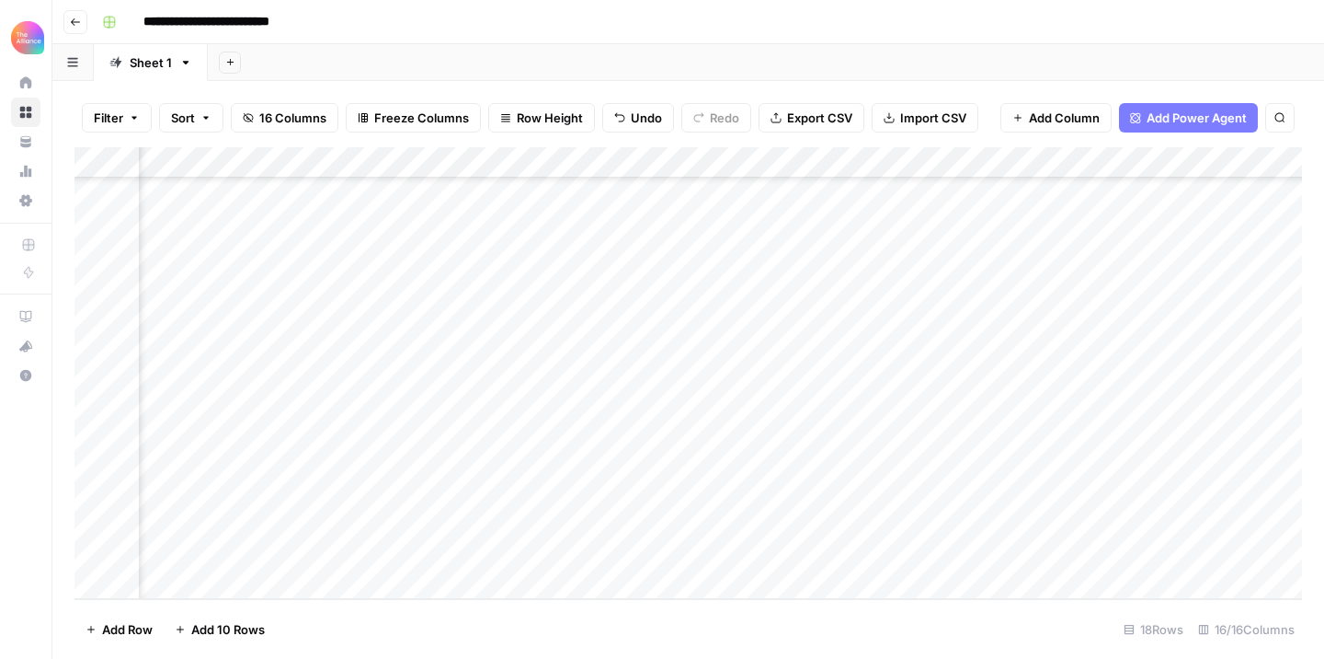
scroll to position [172, 1345]
click at [840, 488] on div "Add Column" at bounding box center [689, 373] width 1228 height 452
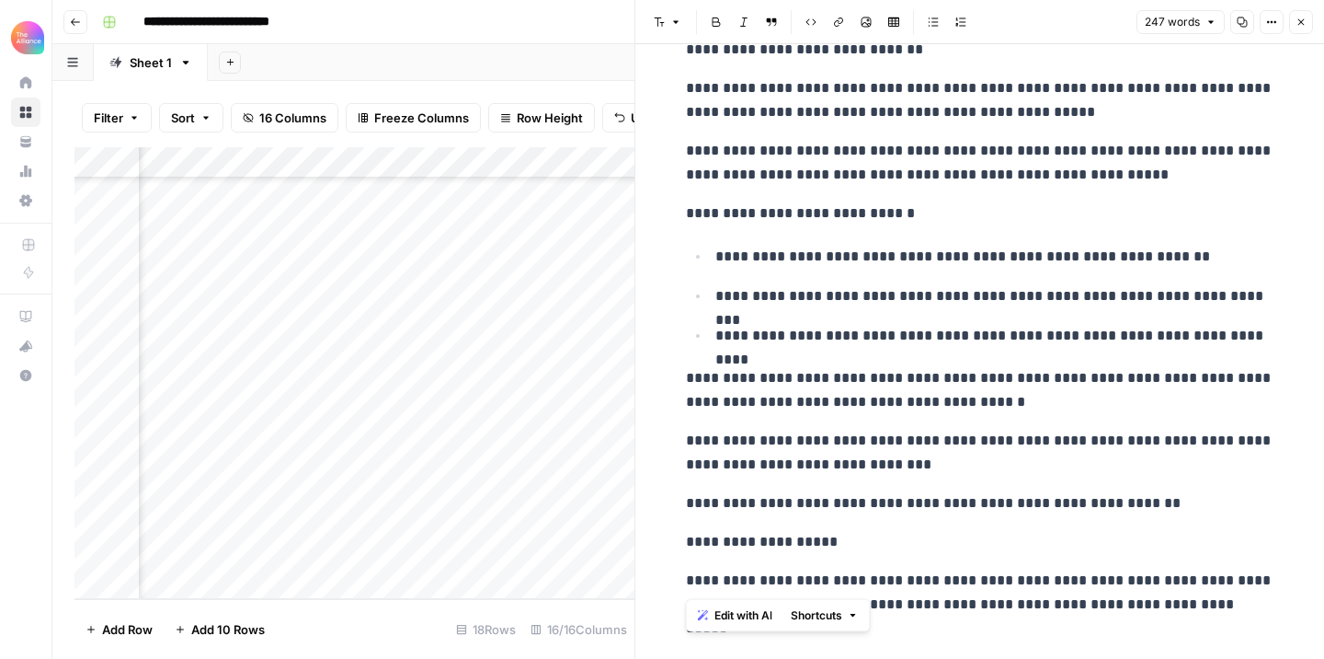
scroll to position [380, 0]
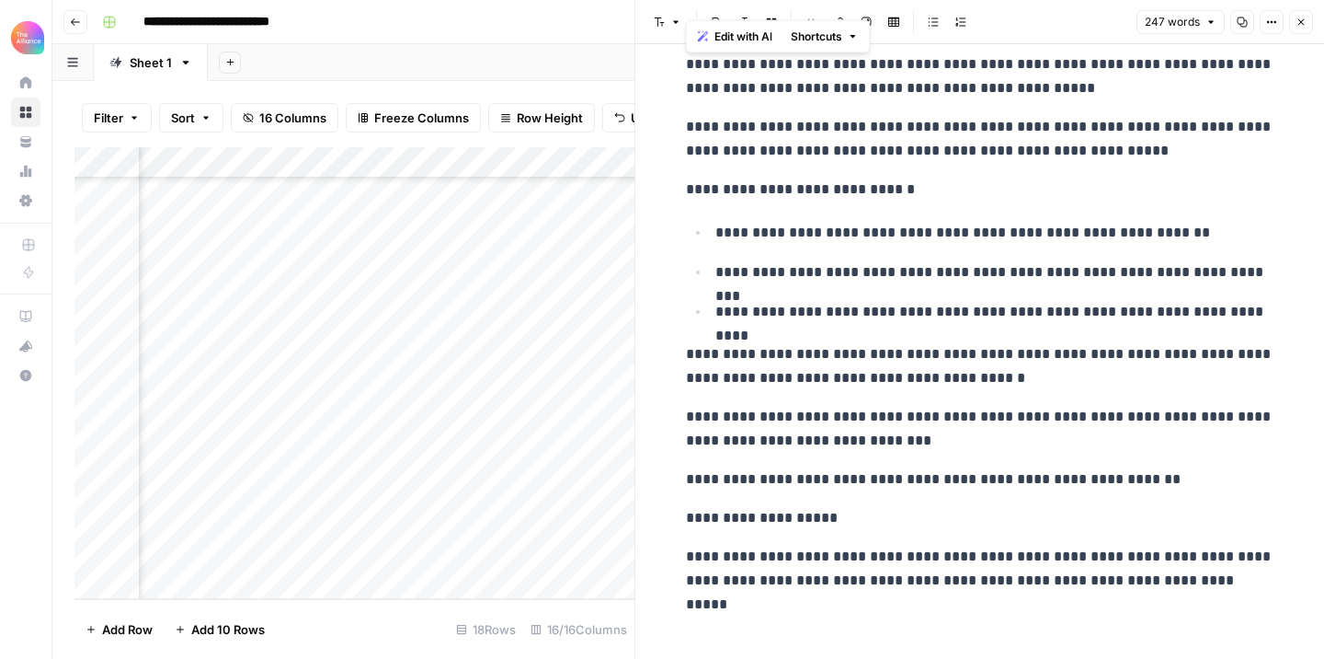
drag, startPoint x: 684, startPoint y: 124, endPoint x: 812, endPoint y: 609, distance: 501.3
click at [812, 609] on body "**********" at bounding box center [662, 329] width 1324 height 659
copy div "**********"
click at [1293, 25] on button "Close" at bounding box center [1302, 22] width 24 height 24
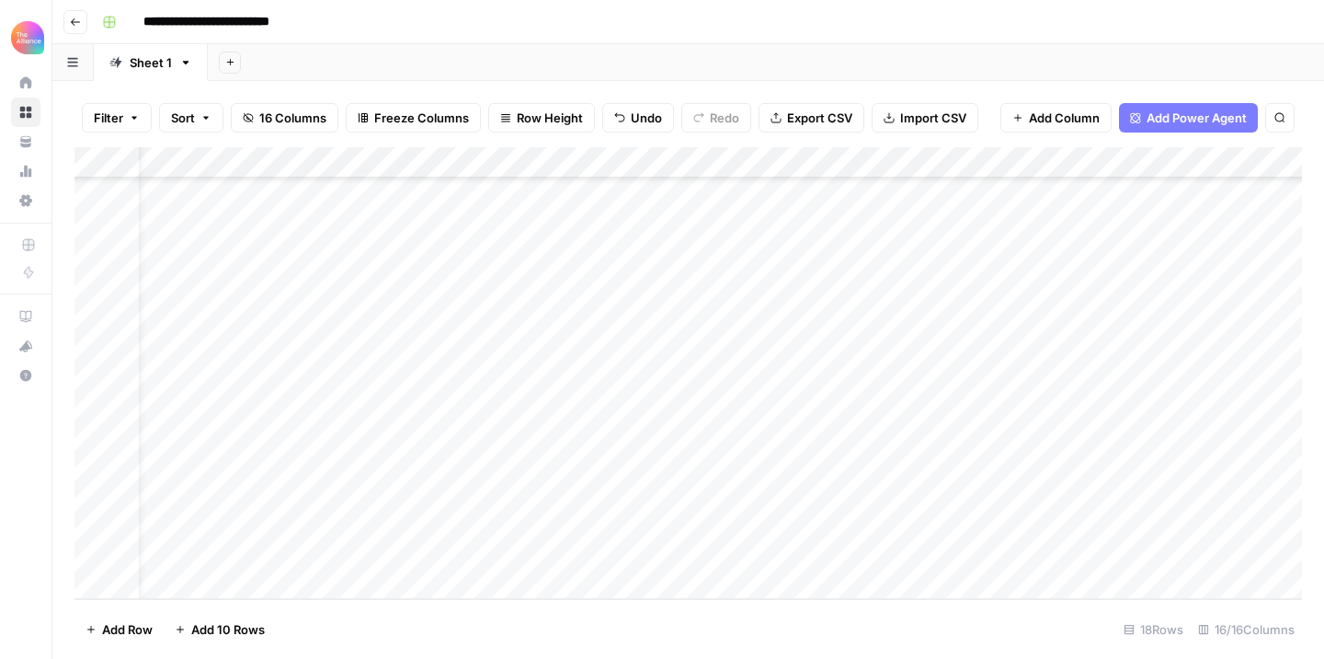
scroll to position [172, 0]
click at [250, 522] on div "Add Column" at bounding box center [689, 373] width 1228 height 452
click at [1109, 522] on div "Add Column" at bounding box center [689, 373] width 1228 height 452
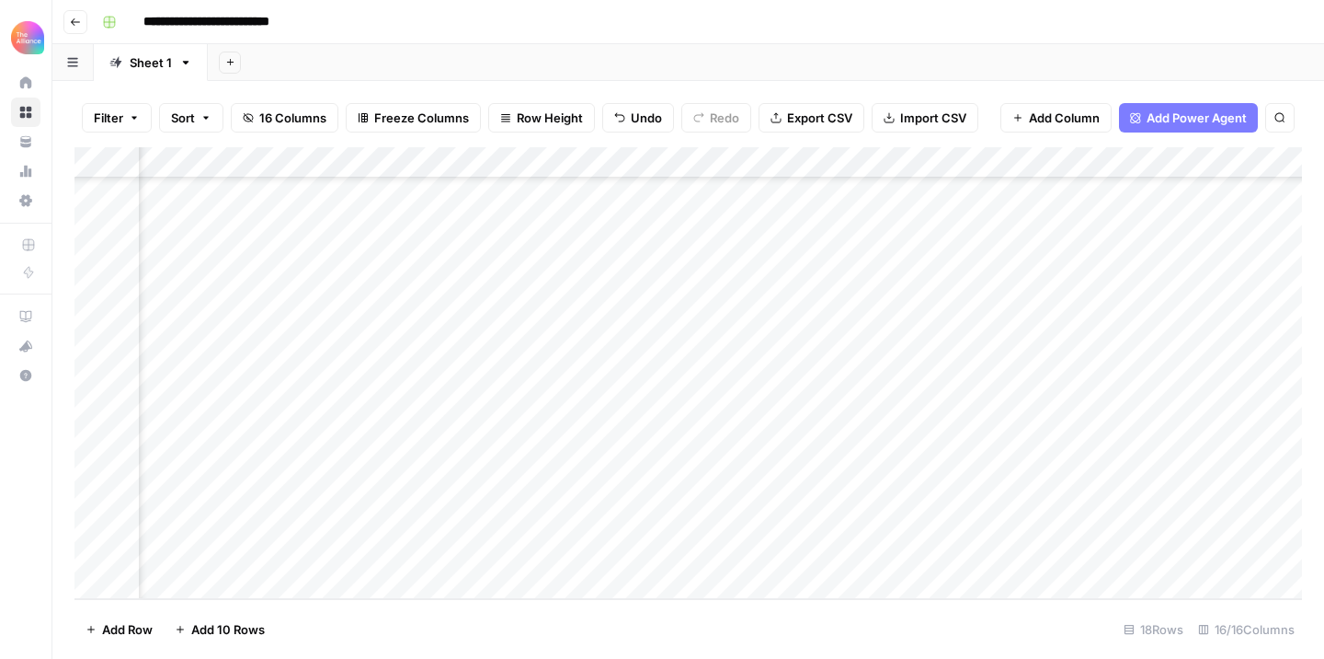
click at [1109, 522] on div "Add Column" at bounding box center [689, 373] width 1228 height 452
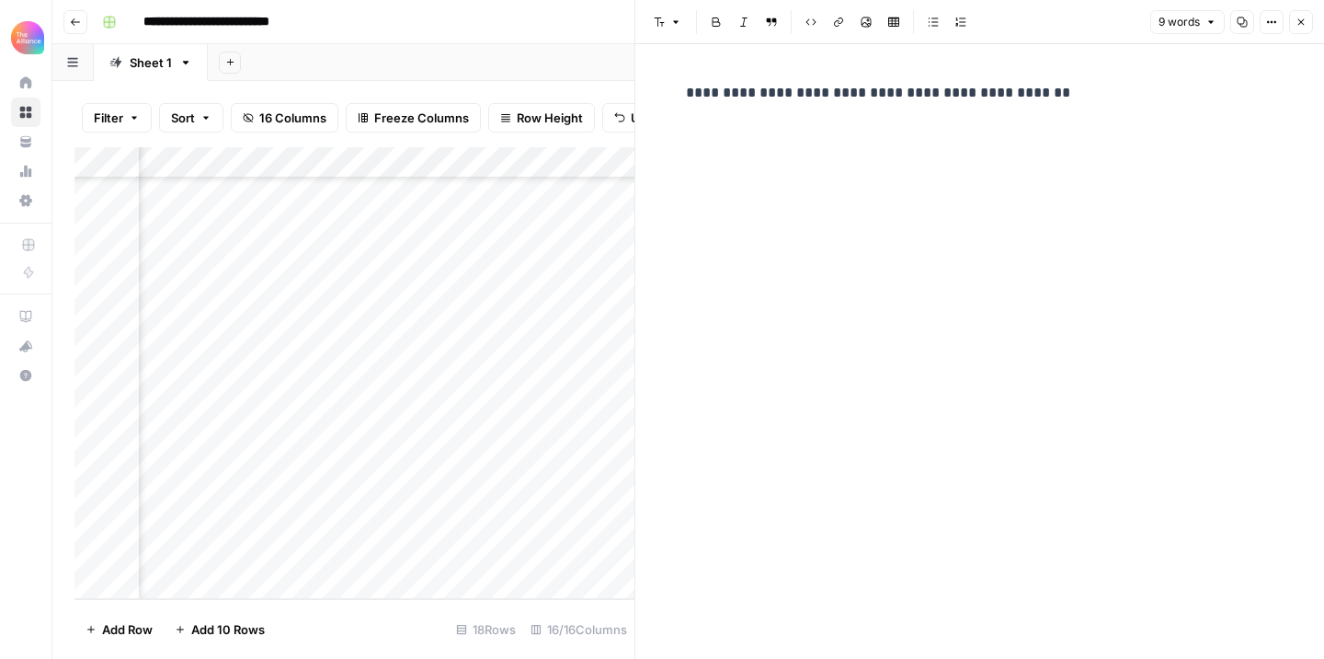
click at [913, 79] on div "**********" at bounding box center [980, 93] width 611 height 39
copy p "**********"
click at [1297, 18] on icon "button" at bounding box center [1301, 22] width 11 height 11
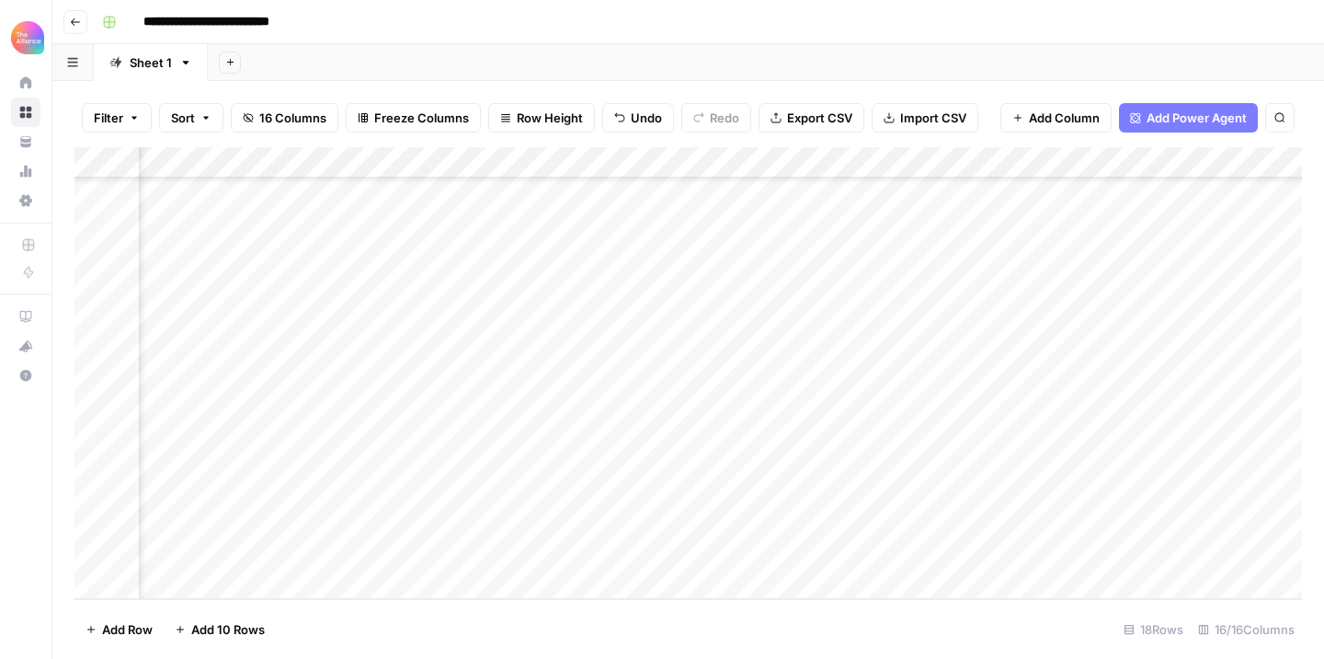
scroll to position [172, 1061]
click at [932, 512] on div "Add Column" at bounding box center [689, 373] width 1228 height 452
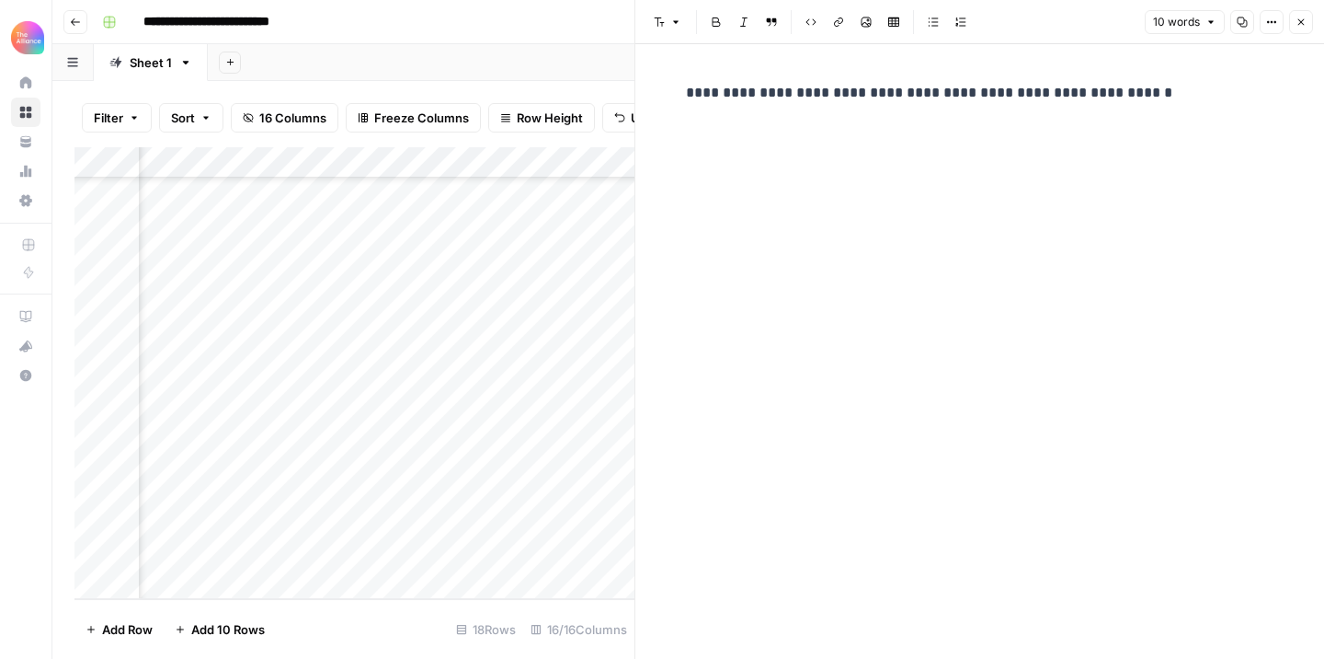
click at [867, 101] on p "**********" at bounding box center [980, 93] width 589 height 24
copy p "**********"
click at [1298, 29] on button "Close" at bounding box center [1302, 22] width 24 height 24
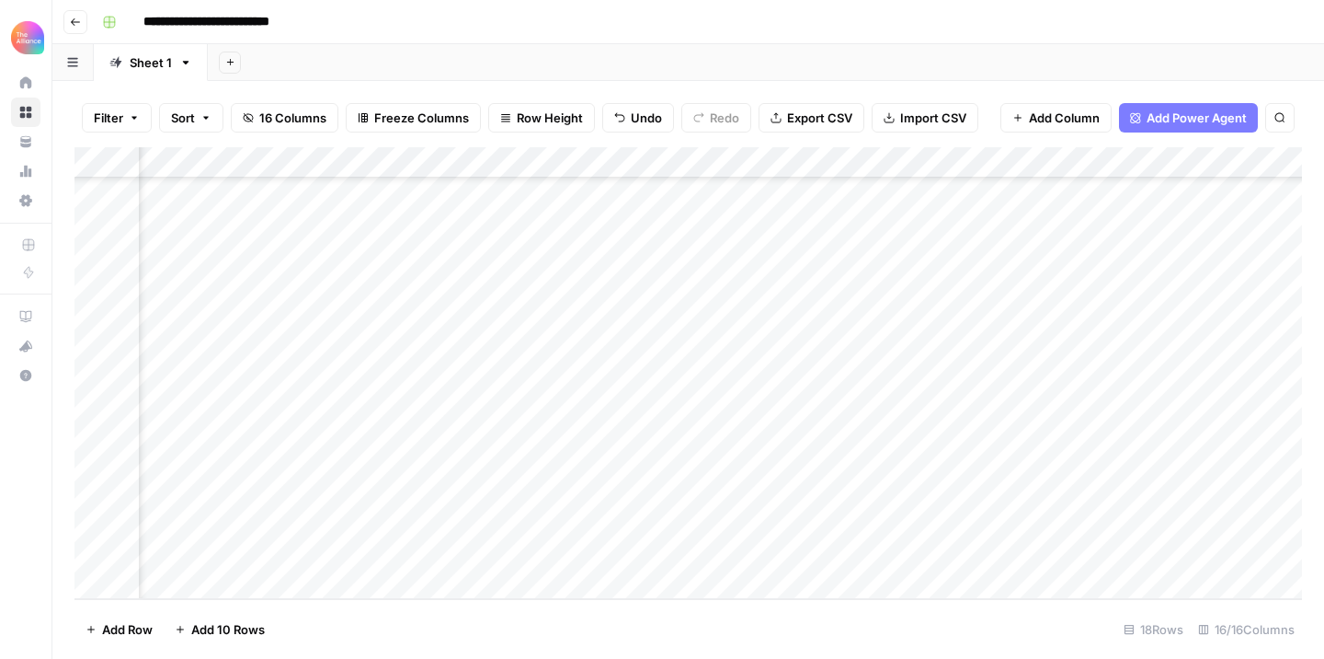
scroll to position [172, 1279]
click at [933, 523] on div "Add Column" at bounding box center [689, 373] width 1228 height 452
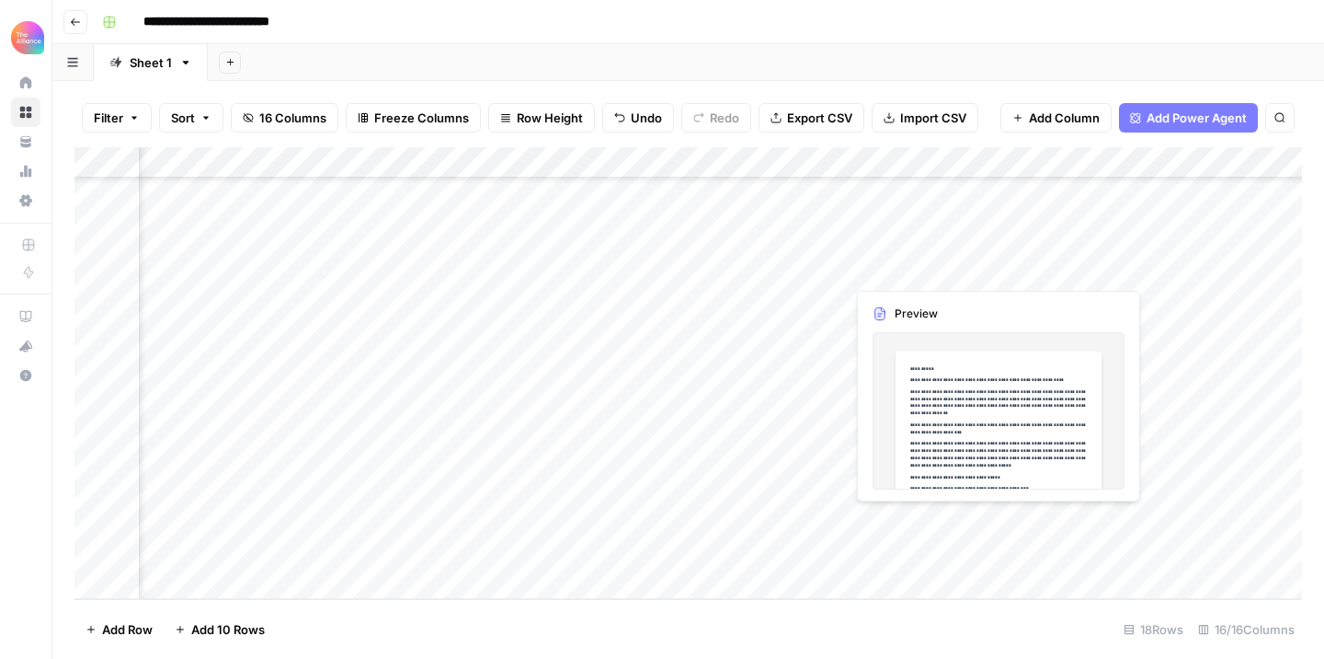
click at [933, 523] on div "Add Column" at bounding box center [689, 373] width 1228 height 452
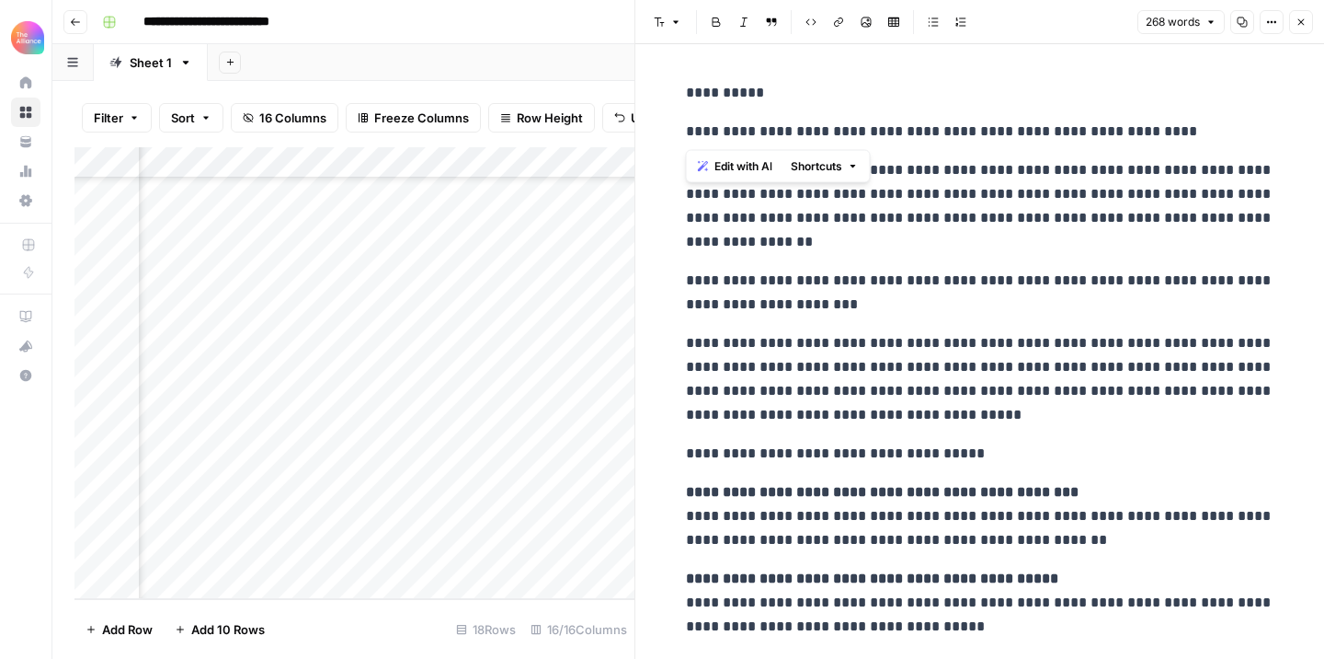
drag, startPoint x: 680, startPoint y: 126, endPoint x: 693, endPoint y: 135, distance: 15.8
click at [694, 136] on div "**********" at bounding box center [980, 528] width 611 height 909
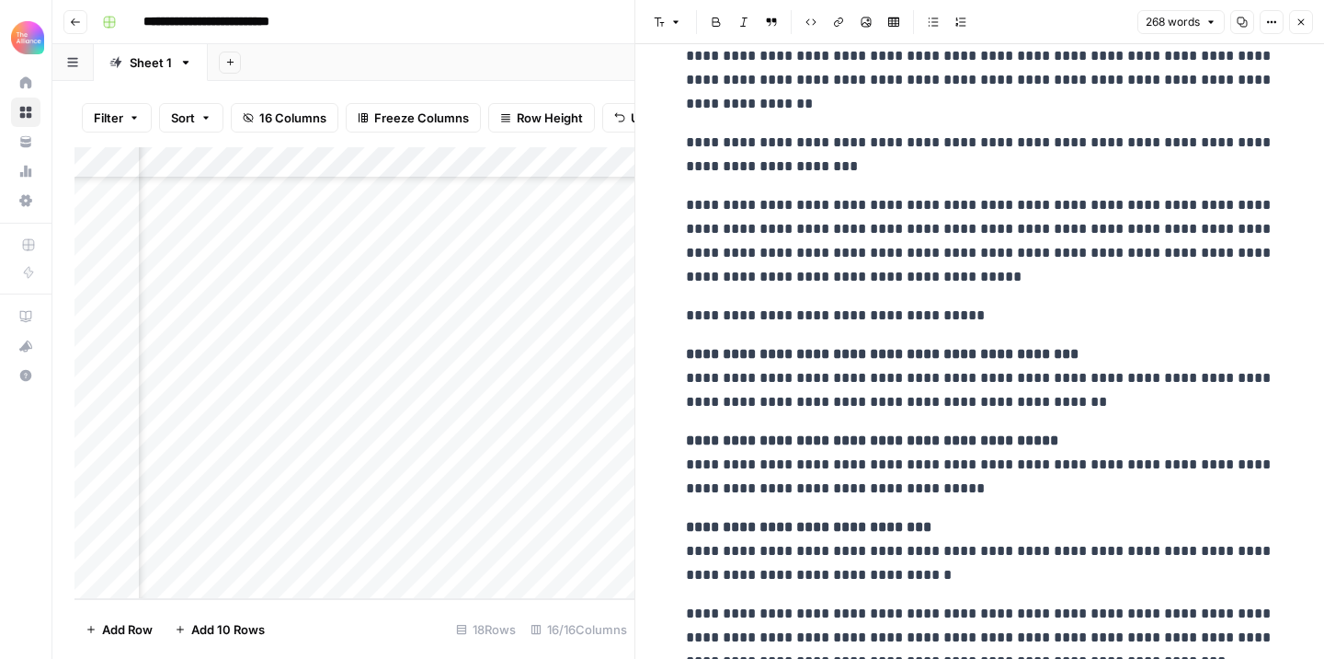
scroll to position [383, 0]
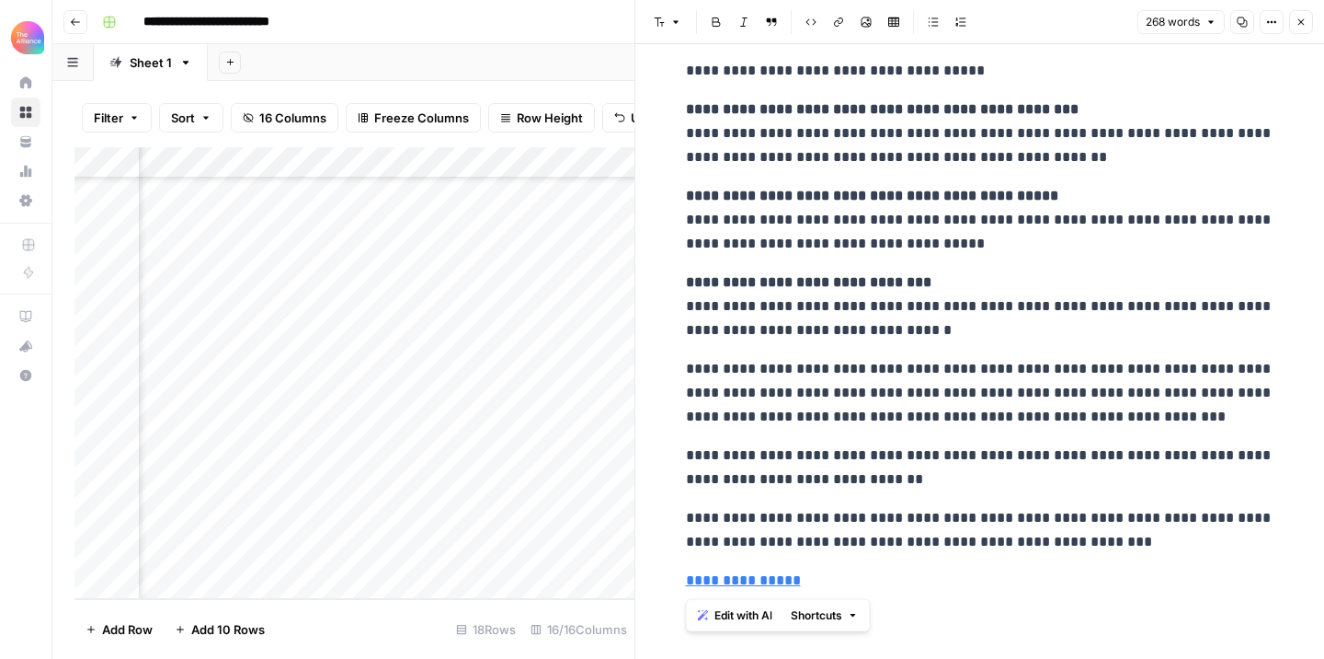
drag, startPoint x: 685, startPoint y: 87, endPoint x: 833, endPoint y: 569, distance: 504.2
click at [833, 569] on div "**********" at bounding box center [980, 145] width 611 height 909
copy div "**********"
